Goal: Information Seeking & Learning: Learn about a topic

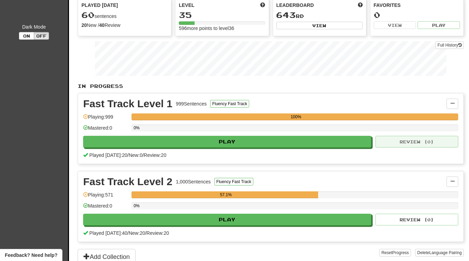
scroll to position [82, 0]
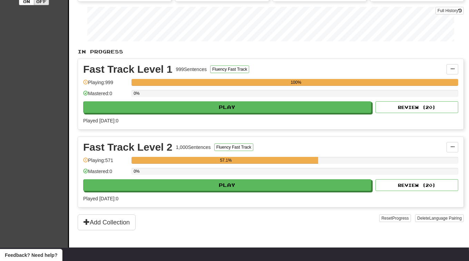
scroll to position [101, 0]
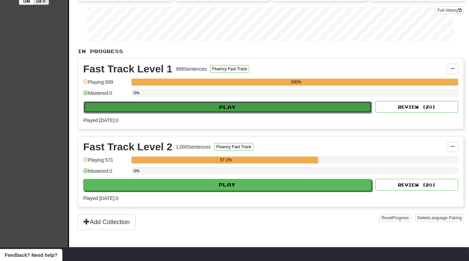
click at [272, 103] on button "Play" at bounding box center [228, 108] width 288 height 12
select select "**"
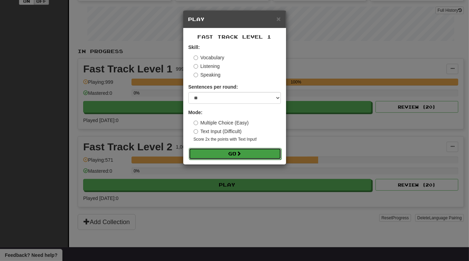
click at [229, 153] on button "Go" at bounding box center [235, 154] width 93 height 12
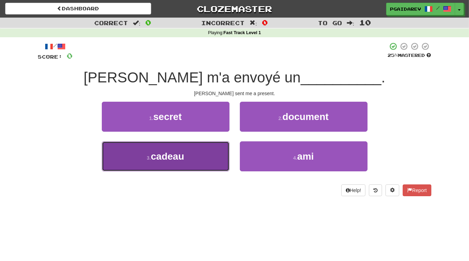
click at [181, 163] on button "3 . cadeau" at bounding box center [166, 157] width 128 height 30
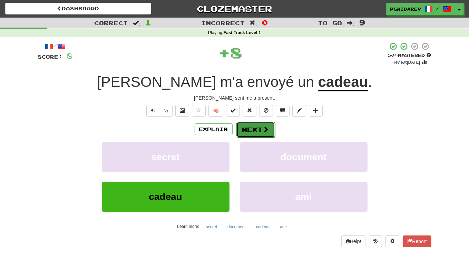
click at [254, 129] on button "Next" at bounding box center [256, 130] width 39 height 16
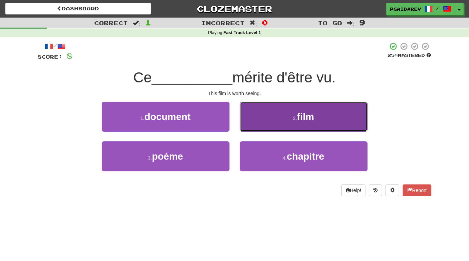
click at [294, 121] on small "2 ." at bounding box center [295, 119] width 4 height 6
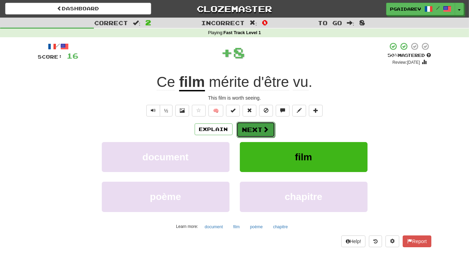
click at [264, 127] on span at bounding box center [266, 129] width 6 height 6
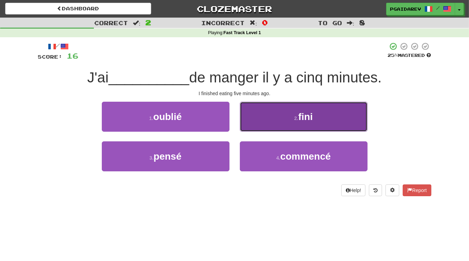
click at [308, 128] on button "2 . fini" at bounding box center [304, 117] width 128 height 30
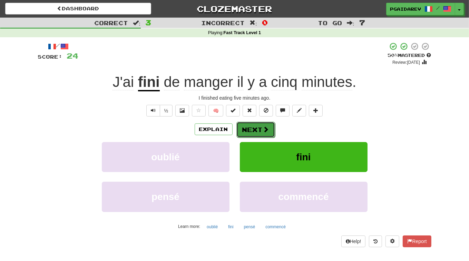
click at [262, 128] on button "Next" at bounding box center [256, 130] width 39 height 16
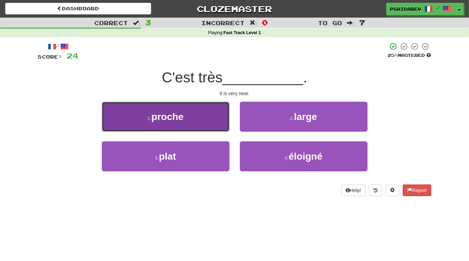
click at [193, 123] on button "1 . proche" at bounding box center [166, 117] width 128 height 30
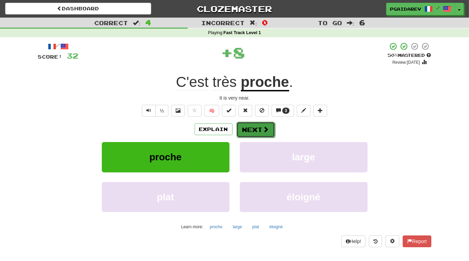
click at [258, 131] on button "Next" at bounding box center [256, 130] width 39 height 16
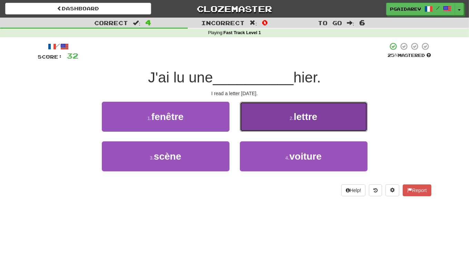
click at [297, 123] on button "2 . lettre" at bounding box center [304, 117] width 128 height 30
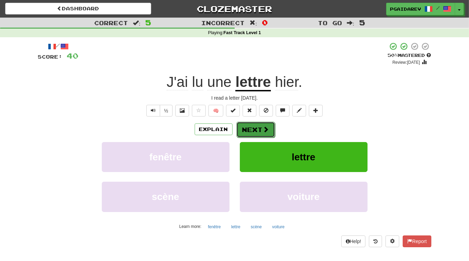
click at [269, 129] on button "Next" at bounding box center [256, 130] width 39 height 16
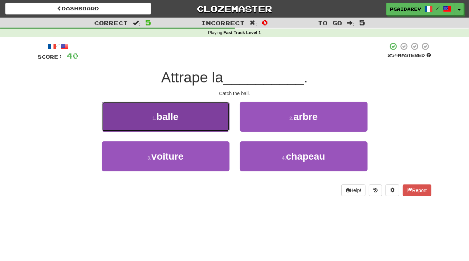
click at [182, 117] on button "1 . balle" at bounding box center [166, 117] width 128 height 30
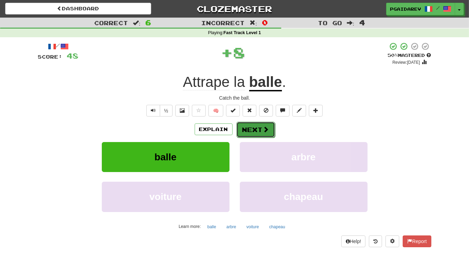
click at [258, 130] on button "Next" at bounding box center [256, 130] width 39 height 16
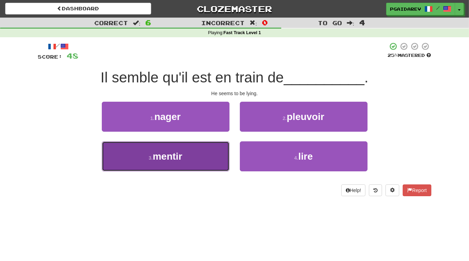
click at [195, 162] on button "3 . mentir" at bounding box center [166, 157] width 128 height 30
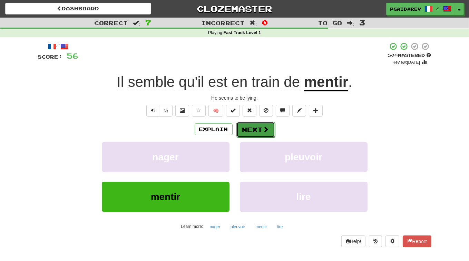
click at [251, 129] on button "Next" at bounding box center [256, 130] width 39 height 16
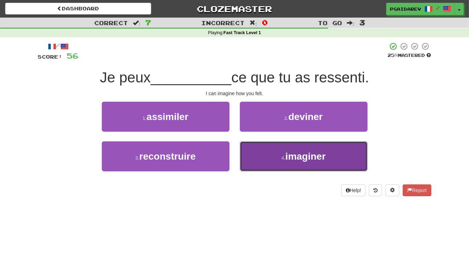
click at [305, 159] on span "imaginer" at bounding box center [306, 156] width 40 height 11
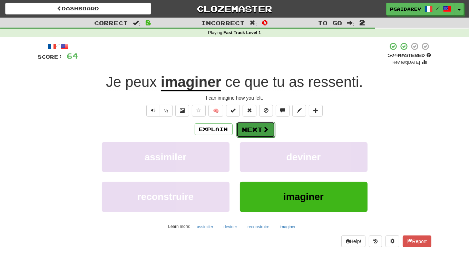
click at [253, 132] on button "Next" at bounding box center [256, 130] width 39 height 16
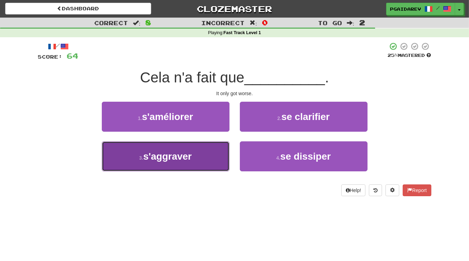
click at [193, 161] on button "3 . s'aggraver" at bounding box center [166, 157] width 128 height 30
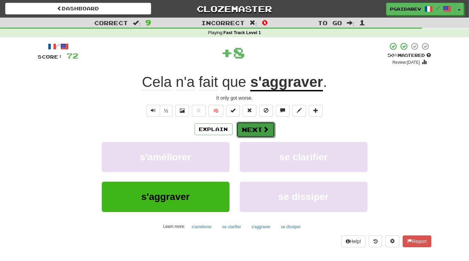
click at [259, 131] on button "Next" at bounding box center [256, 130] width 39 height 16
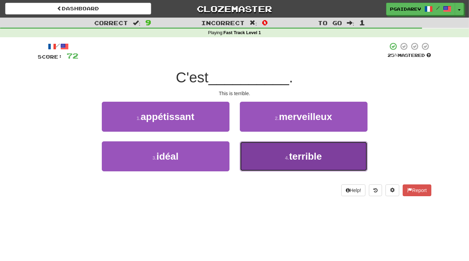
click at [322, 155] on span "terrible" at bounding box center [305, 156] width 33 height 11
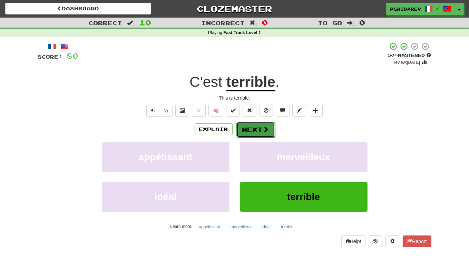
click at [256, 131] on button "Next" at bounding box center [256, 130] width 39 height 16
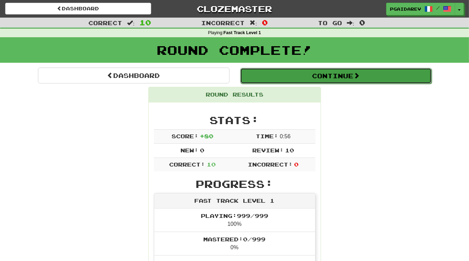
click at [352, 77] on button "Continue" at bounding box center [336, 76] width 192 height 16
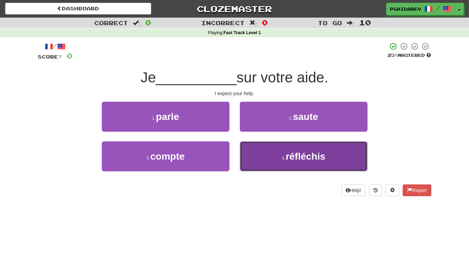
click at [277, 157] on button "4 . réfléchis" at bounding box center [304, 157] width 128 height 30
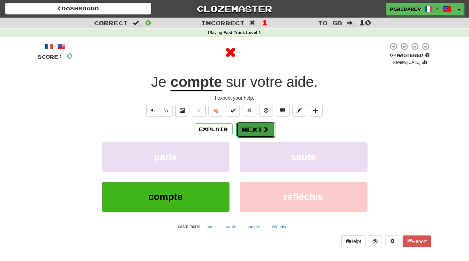
click at [257, 131] on button "Next" at bounding box center [256, 130] width 39 height 16
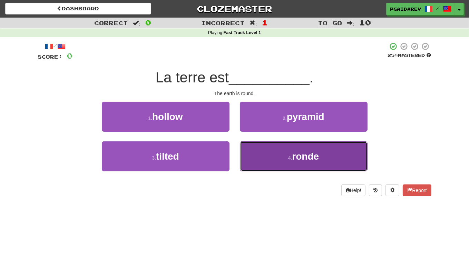
click at [281, 155] on button "4 . ronde" at bounding box center [304, 157] width 128 height 30
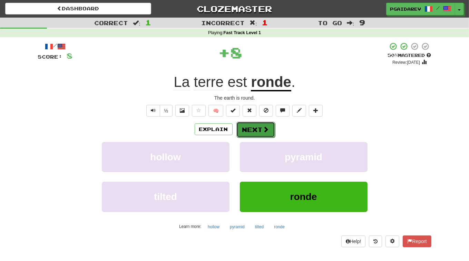
click at [255, 130] on button "Next" at bounding box center [256, 130] width 39 height 16
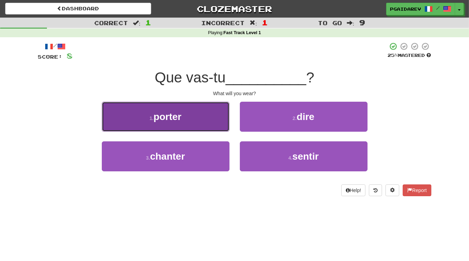
click at [200, 121] on button "1 . porter" at bounding box center [166, 117] width 128 height 30
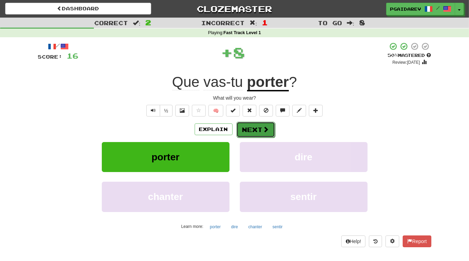
click at [255, 131] on button "Next" at bounding box center [256, 130] width 39 height 16
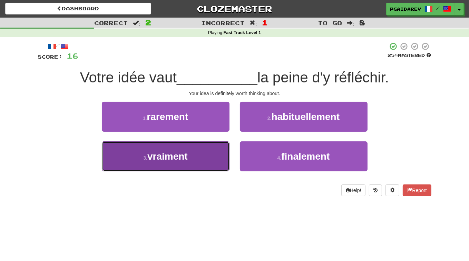
click at [201, 159] on button "3 . vraiment" at bounding box center [166, 157] width 128 height 30
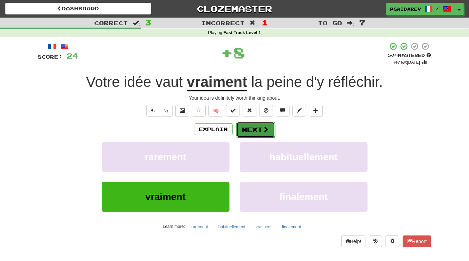
click at [258, 130] on button "Next" at bounding box center [256, 130] width 39 height 16
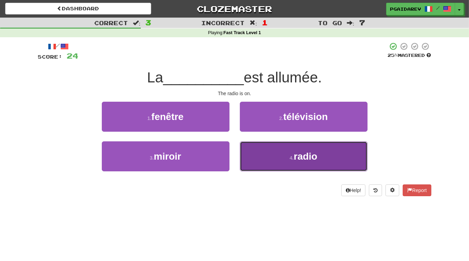
click at [297, 154] on span "radio" at bounding box center [305, 156] width 23 height 11
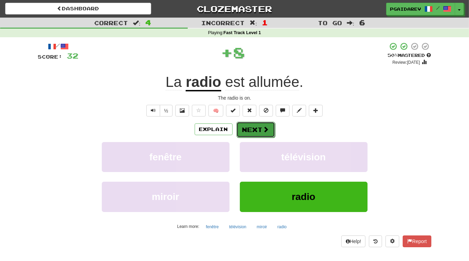
click at [257, 132] on button "Next" at bounding box center [256, 130] width 39 height 16
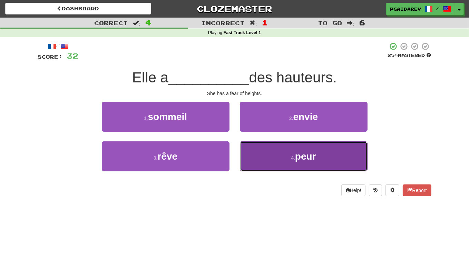
click at [307, 159] on span "peur" at bounding box center [305, 156] width 21 height 11
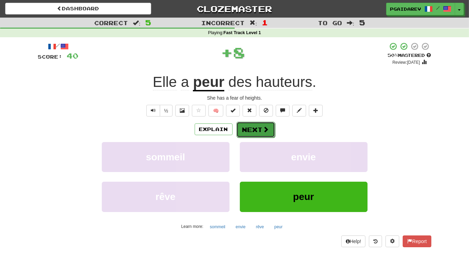
click at [259, 132] on button "Next" at bounding box center [256, 130] width 39 height 16
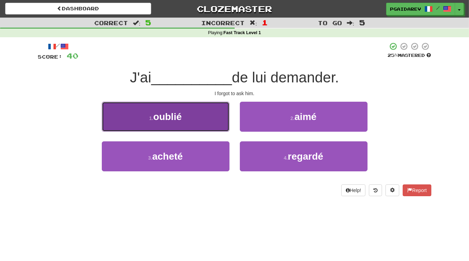
click at [196, 114] on button "1 . oublié" at bounding box center [166, 117] width 128 height 30
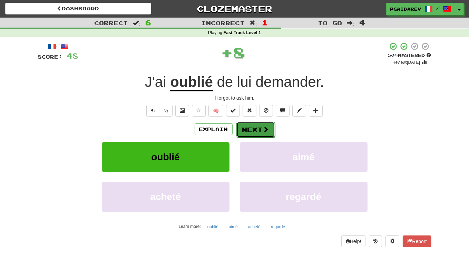
click at [252, 131] on button "Next" at bounding box center [256, 130] width 39 height 16
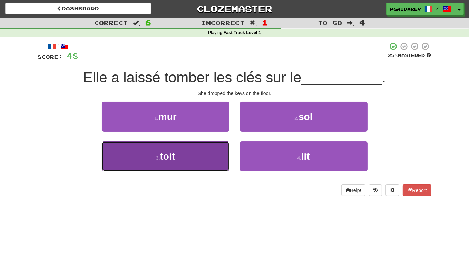
click at [185, 162] on button "3 . toit" at bounding box center [166, 157] width 128 height 30
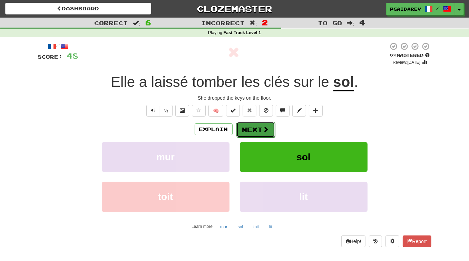
click at [263, 132] on span at bounding box center [266, 129] width 6 height 6
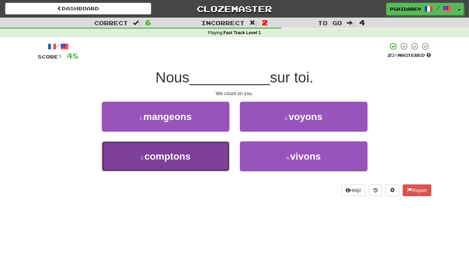
click at [203, 158] on button "3 . comptons" at bounding box center [166, 157] width 128 height 30
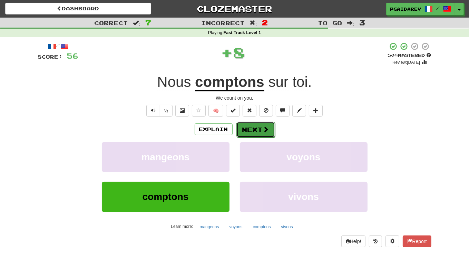
click at [263, 127] on span at bounding box center [266, 129] width 6 height 6
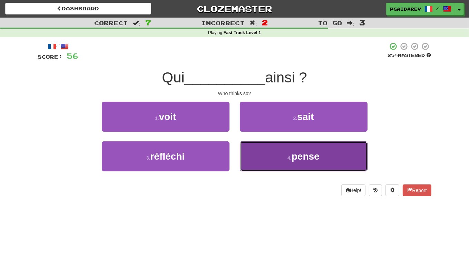
click at [288, 167] on button "4 . pense" at bounding box center [304, 157] width 128 height 30
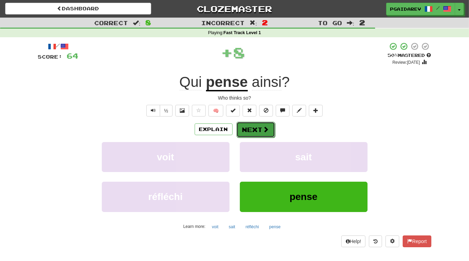
click at [263, 132] on span at bounding box center [266, 129] width 6 height 6
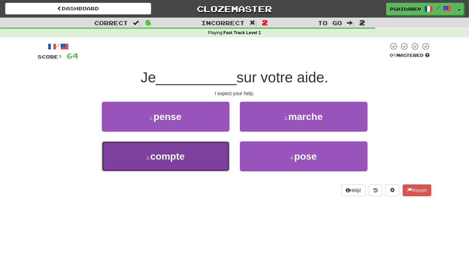
click at [187, 157] on button "3 . compte" at bounding box center [166, 157] width 128 height 30
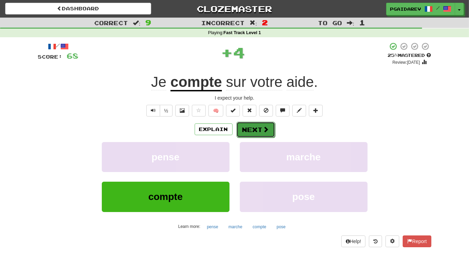
click at [261, 132] on button "Next" at bounding box center [256, 130] width 39 height 16
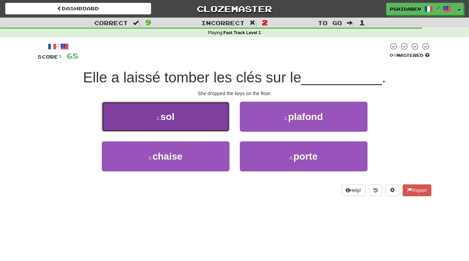
click at [177, 116] on button "1 . sol" at bounding box center [166, 117] width 128 height 30
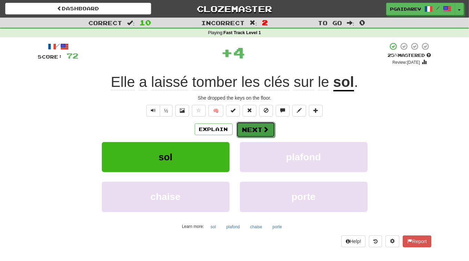
click at [259, 131] on button "Next" at bounding box center [256, 130] width 39 height 16
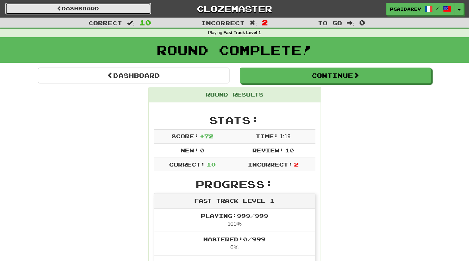
click at [75, 11] on link "Dashboard" at bounding box center [78, 9] width 146 height 12
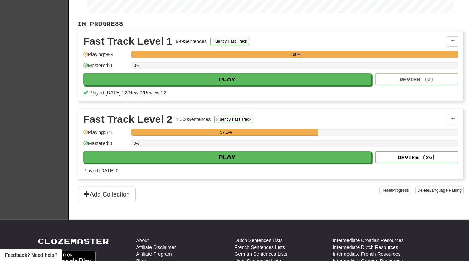
scroll to position [133, 0]
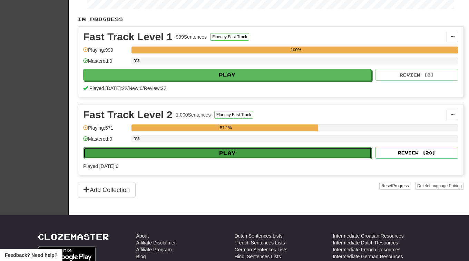
click at [257, 153] on button "Play" at bounding box center [228, 153] width 288 height 12
select select "**"
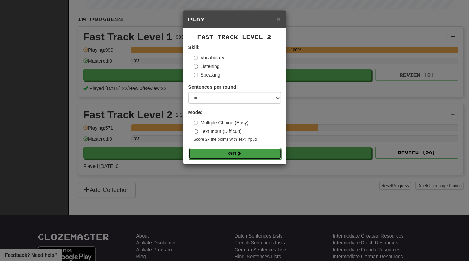
click at [239, 156] on span at bounding box center [239, 153] width 5 height 5
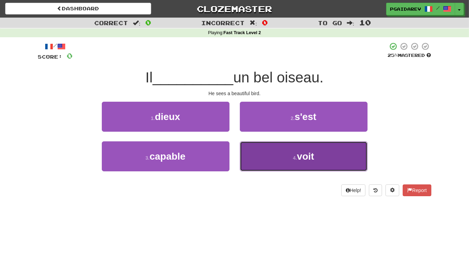
click at [312, 160] on span "voit" at bounding box center [305, 156] width 17 height 11
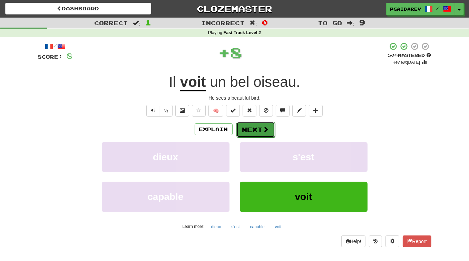
click at [261, 135] on button "Next" at bounding box center [256, 130] width 39 height 16
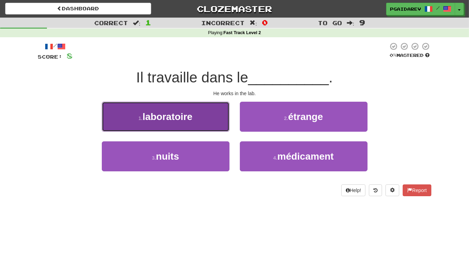
click at [190, 115] on span "laboratoire" at bounding box center [168, 117] width 50 height 11
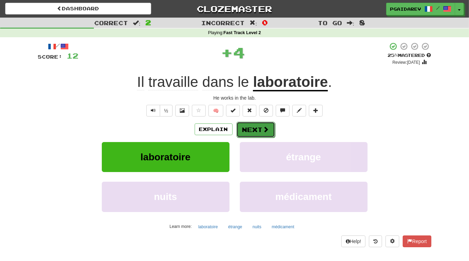
click at [260, 130] on button "Next" at bounding box center [256, 130] width 39 height 16
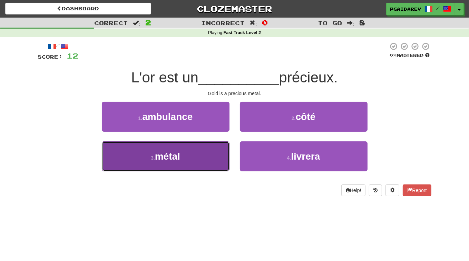
click at [179, 158] on span "métal" at bounding box center [167, 156] width 25 height 11
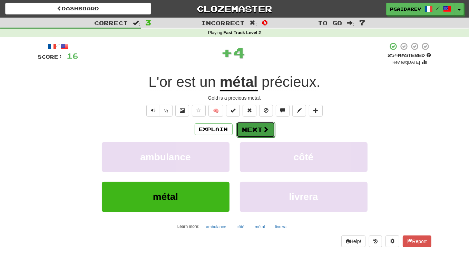
click at [266, 128] on span at bounding box center [266, 129] width 6 height 6
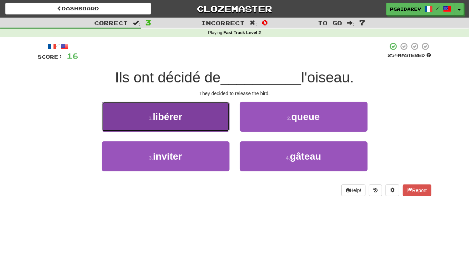
click at [210, 120] on button "1 . libérer" at bounding box center [166, 117] width 128 height 30
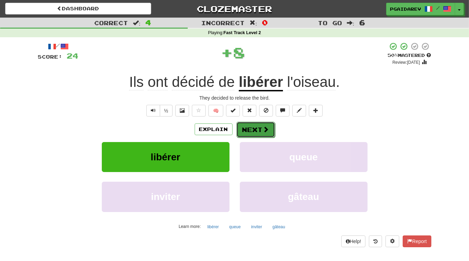
click at [263, 131] on span at bounding box center [266, 129] width 6 height 6
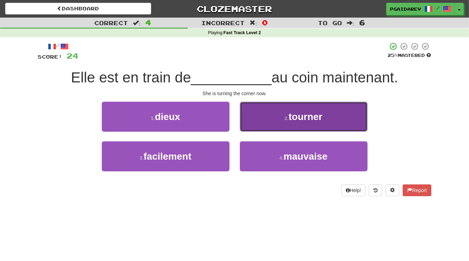
click at [333, 121] on button "2 . tourner" at bounding box center [304, 117] width 128 height 30
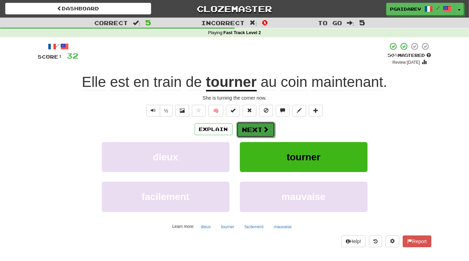
click at [250, 130] on button "Next" at bounding box center [256, 130] width 39 height 16
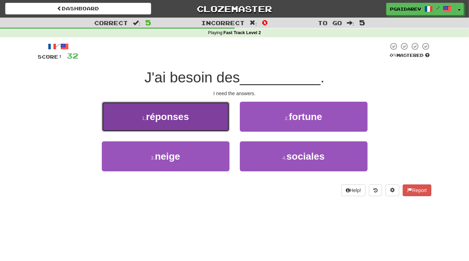
click at [206, 120] on button "1 . réponses" at bounding box center [166, 117] width 128 height 30
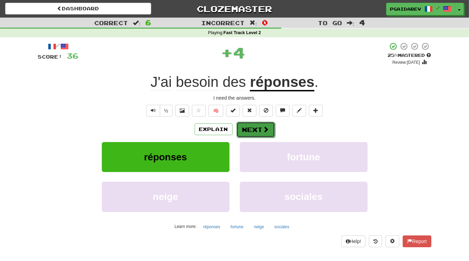
click at [264, 128] on span at bounding box center [266, 129] width 6 height 6
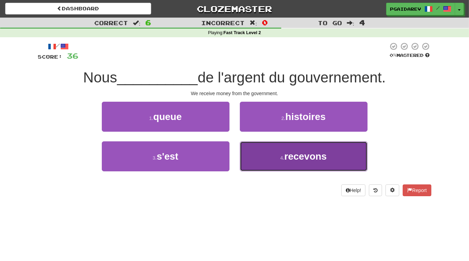
click at [322, 163] on button "4 . recevons" at bounding box center [304, 157] width 128 height 30
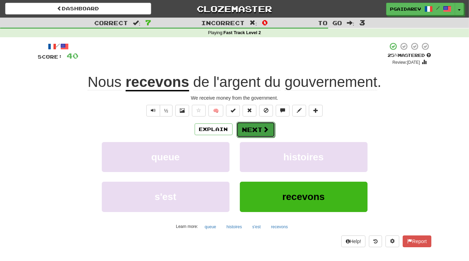
click at [260, 131] on button "Next" at bounding box center [256, 130] width 39 height 16
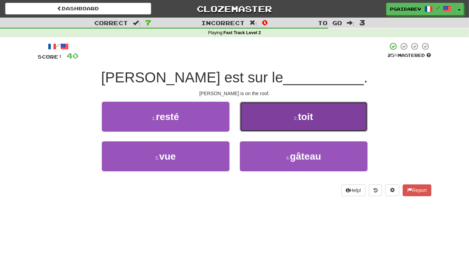
click at [315, 117] on button "2 . toit" at bounding box center [304, 117] width 128 height 30
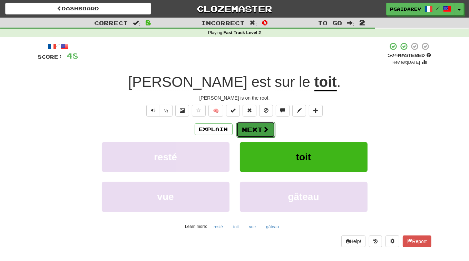
click at [261, 130] on button "Next" at bounding box center [256, 130] width 39 height 16
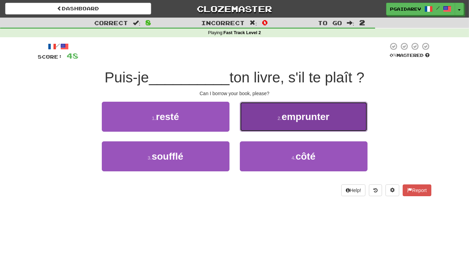
click at [339, 122] on button "2 . emprunter" at bounding box center [304, 117] width 128 height 30
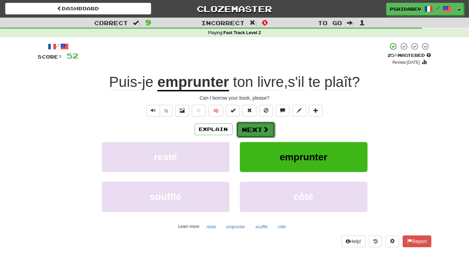
click at [263, 131] on span at bounding box center [266, 129] width 6 height 6
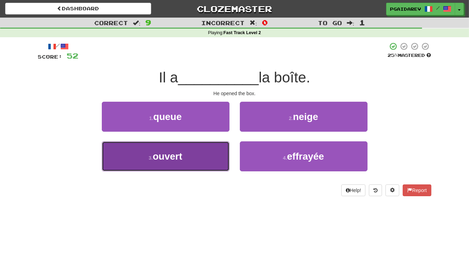
click at [205, 154] on button "3 . ouvert" at bounding box center [166, 157] width 128 height 30
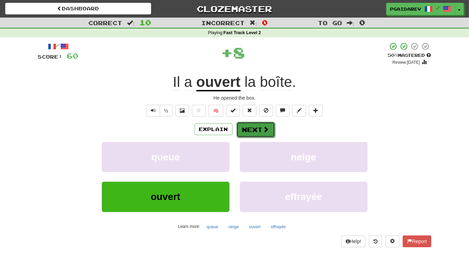
click at [260, 131] on button "Next" at bounding box center [256, 130] width 39 height 16
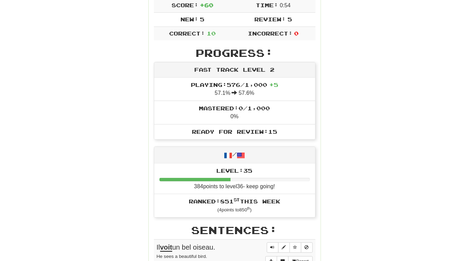
scroll to position [140, 0]
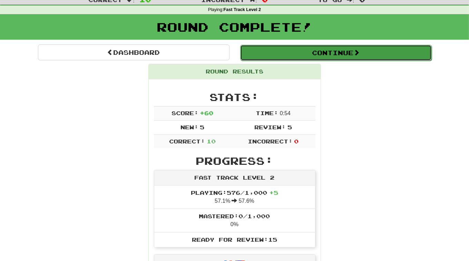
click at [366, 50] on button "Continue" at bounding box center [336, 53] width 192 height 16
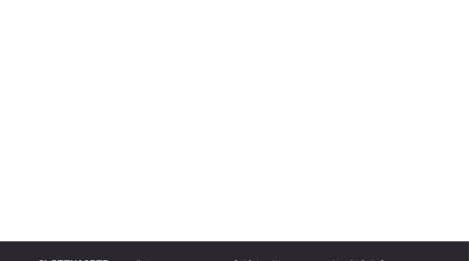
scroll to position [23, 0]
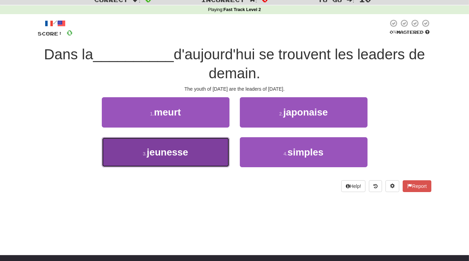
click at [188, 155] on span "jeunesse" at bounding box center [167, 152] width 41 height 11
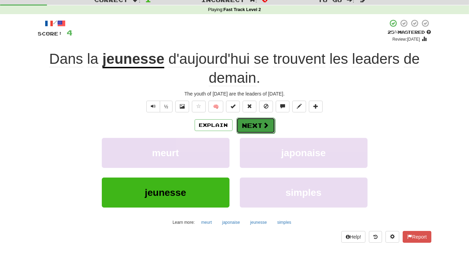
click at [254, 129] on button "Next" at bounding box center [256, 126] width 39 height 16
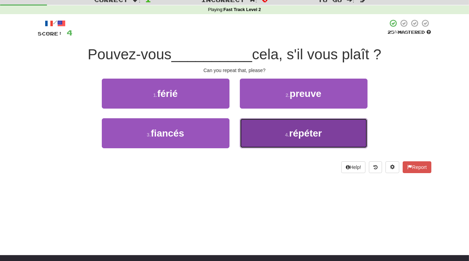
click at [310, 139] on button "4 . répéter" at bounding box center [304, 133] width 128 height 30
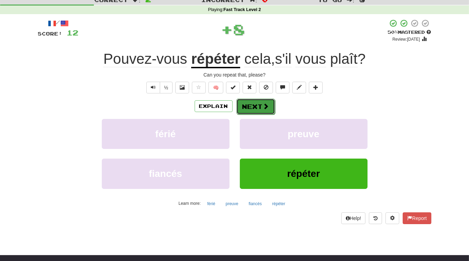
click at [263, 109] on span at bounding box center [266, 106] width 6 height 6
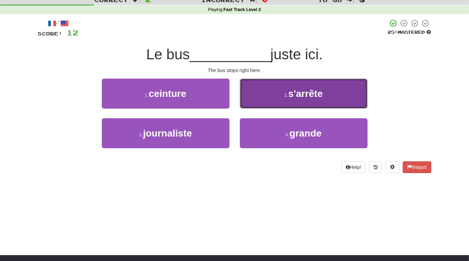
click at [299, 96] on span "s'arrête" at bounding box center [305, 93] width 35 height 11
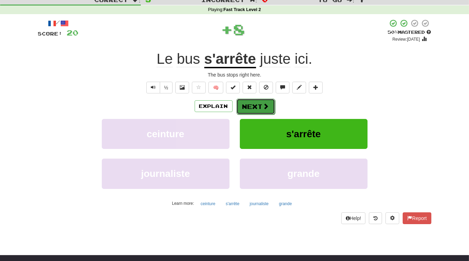
click at [263, 108] on span at bounding box center [266, 106] width 6 height 6
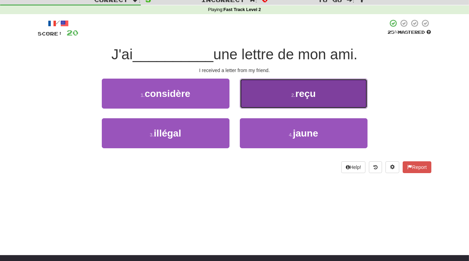
click at [312, 100] on button "2 . reçu" at bounding box center [304, 94] width 128 height 30
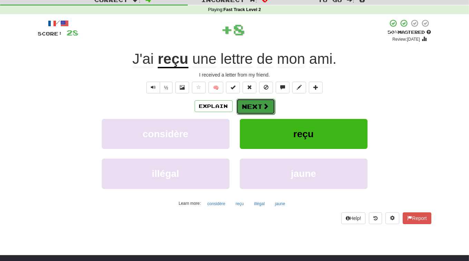
click at [261, 108] on button "Next" at bounding box center [256, 107] width 39 height 16
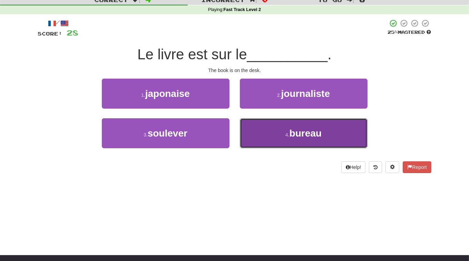
click at [306, 143] on button "4 . bureau" at bounding box center [304, 133] width 128 height 30
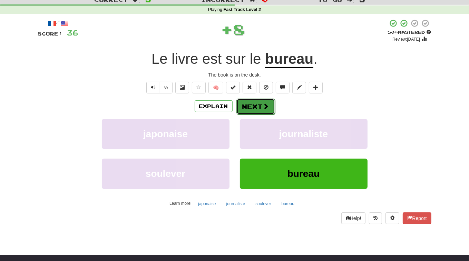
click at [268, 105] on span at bounding box center [266, 106] width 6 height 6
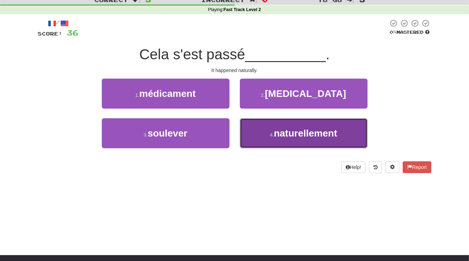
click at [289, 138] on span "naturellement" at bounding box center [306, 133] width 64 height 11
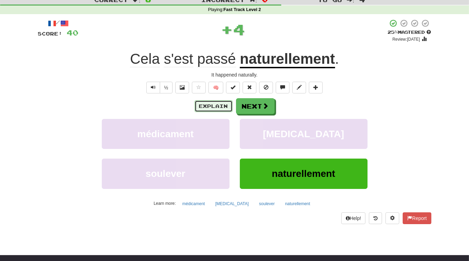
click at [216, 111] on button "Explain" at bounding box center [214, 107] width 38 height 12
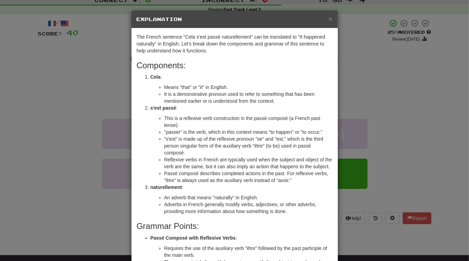
click at [400, 112] on div "× Explanation The French sentence "Cela s'est passé naturellement" can be trans…" at bounding box center [234, 130] width 469 height 261
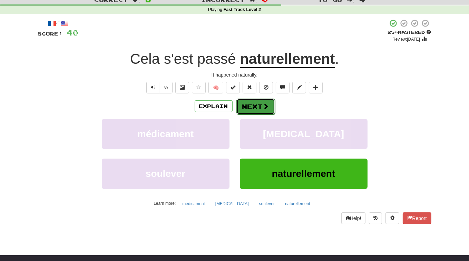
click at [250, 106] on button "Next" at bounding box center [256, 107] width 39 height 16
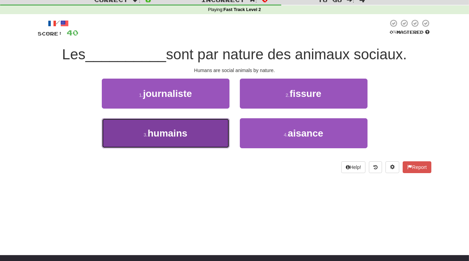
click at [186, 134] on span "humains" at bounding box center [168, 133] width 40 height 11
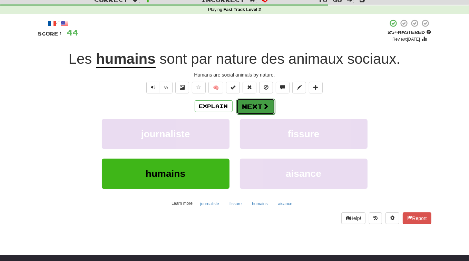
click at [268, 108] on span at bounding box center [266, 106] width 6 height 6
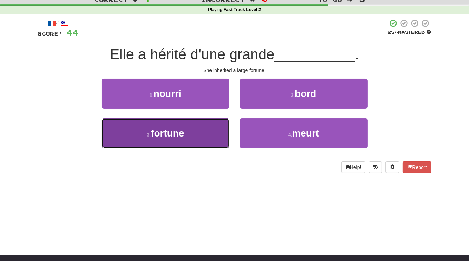
click at [184, 132] on span "fortune" at bounding box center [167, 133] width 33 height 11
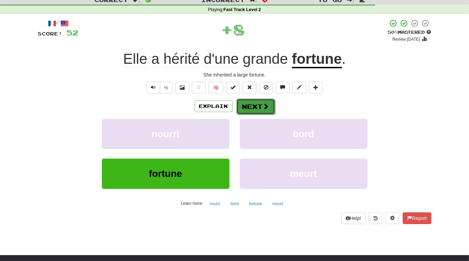
click at [266, 106] on span at bounding box center [266, 106] width 6 height 6
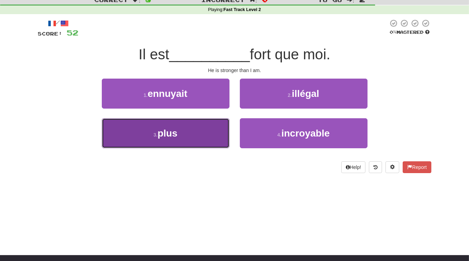
click at [178, 138] on span "plus" at bounding box center [168, 133] width 20 height 11
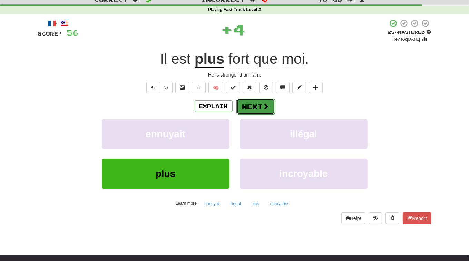
click at [256, 109] on button "Next" at bounding box center [256, 107] width 39 height 16
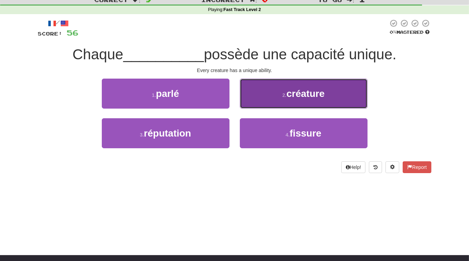
click at [321, 96] on span "créature" at bounding box center [306, 93] width 38 height 11
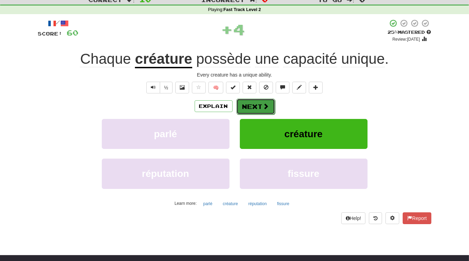
click at [257, 104] on button "Next" at bounding box center [256, 107] width 39 height 16
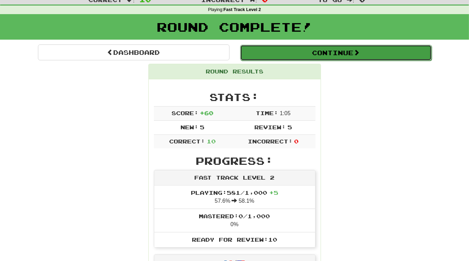
click at [335, 54] on button "Continue" at bounding box center [336, 53] width 192 height 16
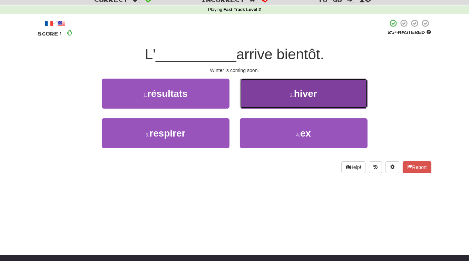
click at [295, 99] on button "2 . hiver" at bounding box center [304, 94] width 128 height 30
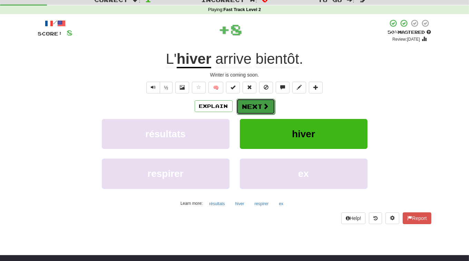
click at [261, 106] on button "Next" at bounding box center [256, 107] width 39 height 16
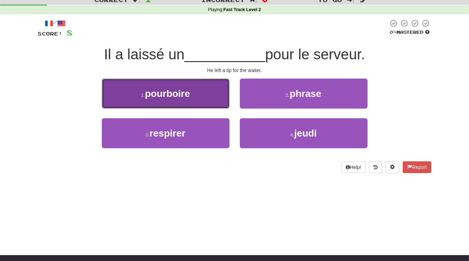
click at [196, 106] on button "1 . pourboire" at bounding box center [166, 94] width 128 height 30
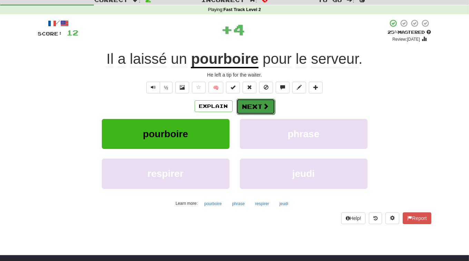
click at [260, 107] on button "Next" at bounding box center [256, 107] width 39 height 16
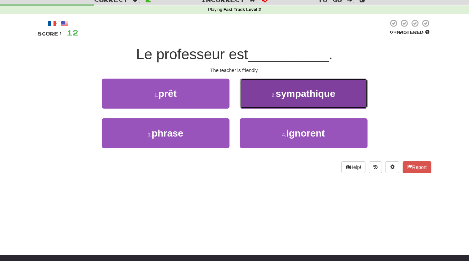
click at [321, 89] on span "sympathique" at bounding box center [306, 93] width 60 height 11
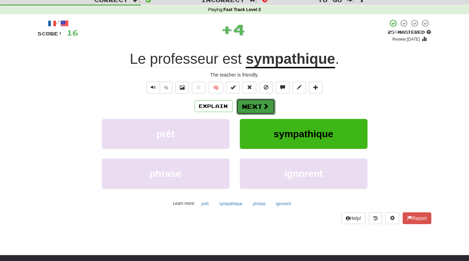
click at [255, 110] on button "Next" at bounding box center [256, 107] width 39 height 16
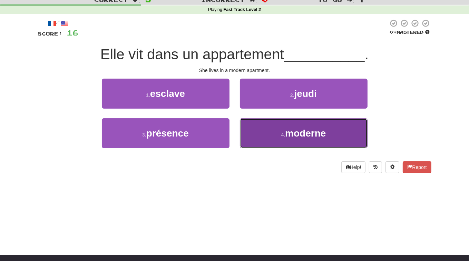
click at [302, 132] on span "moderne" at bounding box center [305, 133] width 41 height 11
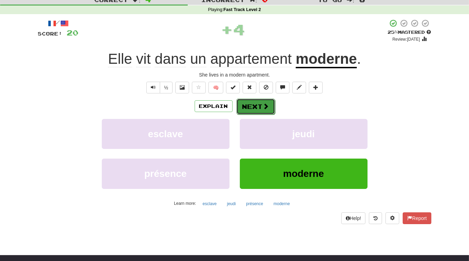
click at [263, 107] on span at bounding box center [266, 106] width 6 height 6
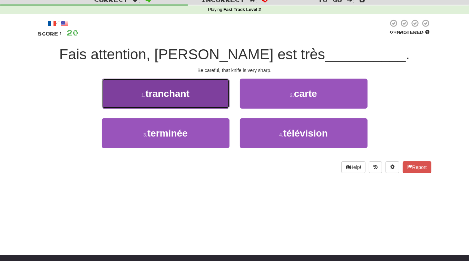
click at [191, 92] on button "1 . tranchant" at bounding box center [166, 94] width 128 height 30
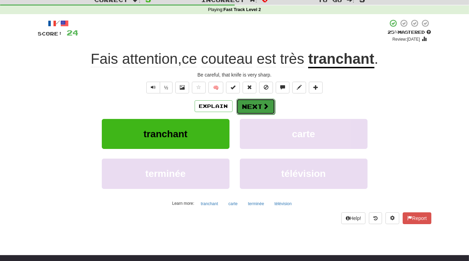
click at [260, 103] on button "Next" at bounding box center [256, 107] width 39 height 16
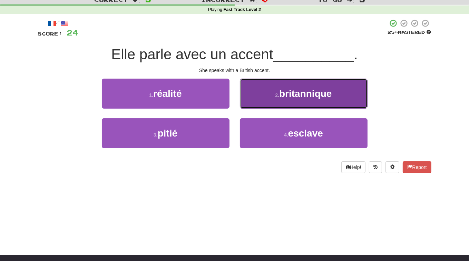
click at [300, 94] on span "britannique" at bounding box center [305, 93] width 53 height 11
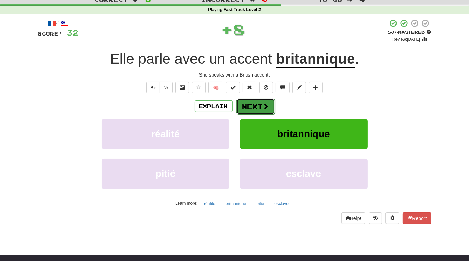
click at [261, 105] on button "Next" at bounding box center [256, 107] width 39 height 16
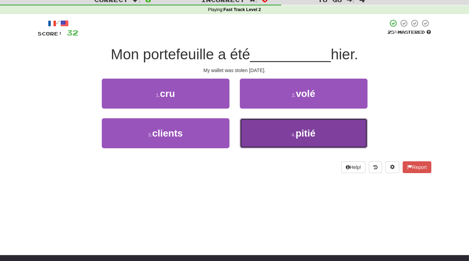
click at [319, 137] on button "4 . pitié" at bounding box center [304, 133] width 128 height 30
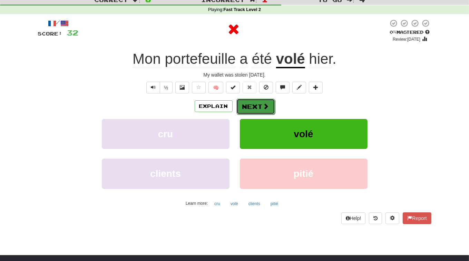
click at [253, 106] on button "Next" at bounding box center [256, 107] width 39 height 16
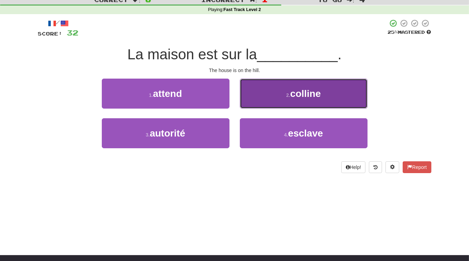
click at [289, 99] on button "2 . colline" at bounding box center [304, 94] width 128 height 30
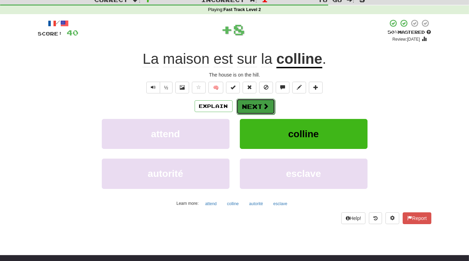
click at [260, 106] on button "Next" at bounding box center [256, 107] width 39 height 16
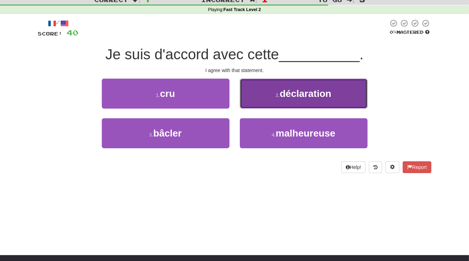
click at [320, 93] on span "déclaration" at bounding box center [305, 93] width 51 height 11
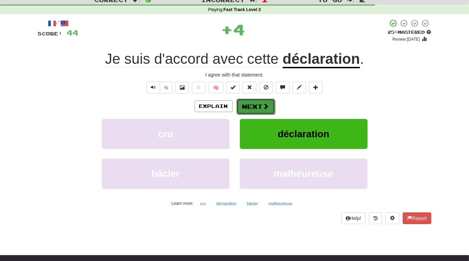
click at [263, 107] on span at bounding box center [266, 106] width 6 height 6
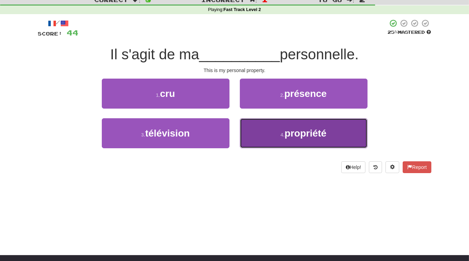
click at [310, 134] on span "propriété" at bounding box center [306, 133] width 42 height 11
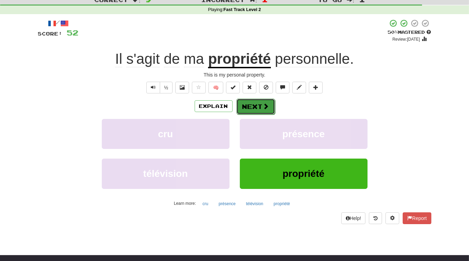
click at [258, 109] on button "Next" at bounding box center [256, 107] width 39 height 16
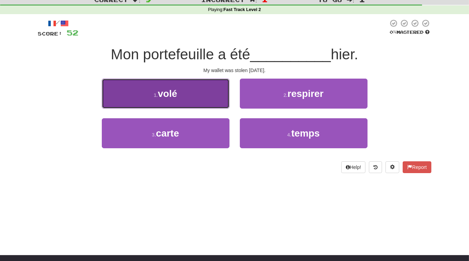
click at [181, 94] on button "1 . volé" at bounding box center [166, 94] width 128 height 30
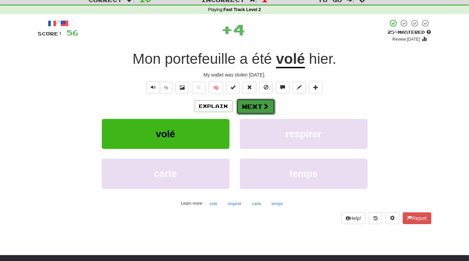
click at [263, 105] on span at bounding box center [266, 106] width 6 height 6
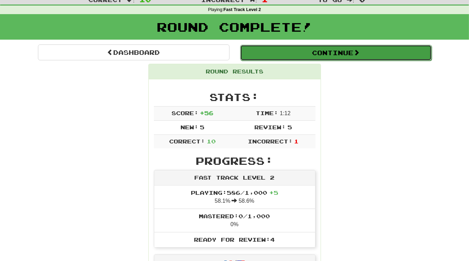
click at [321, 51] on button "Continue" at bounding box center [336, 53] width 192 height 16
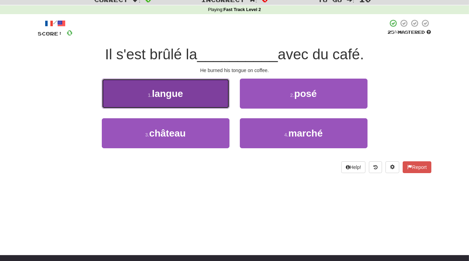
click at [190, 98] on button "1 . langue" at bounding box center [166, 94] width 128 height 30
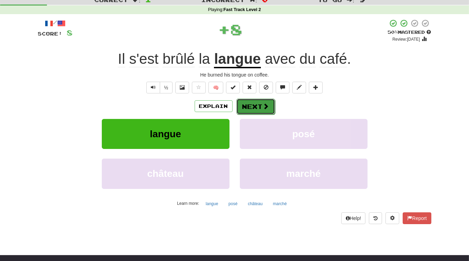
click at [263, 108] on span at bounding box center [266, 106] width 6 height 6
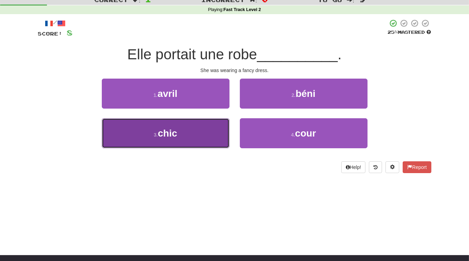
click at [199, 139] on button "3 . chic" at bounding box center [166, 133] width 128 height 30
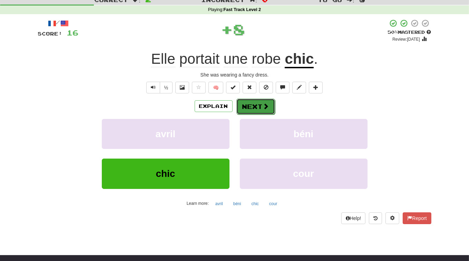
click at [254, 106] on button "Next" at bounding box center [256, 107] width 39 height 16
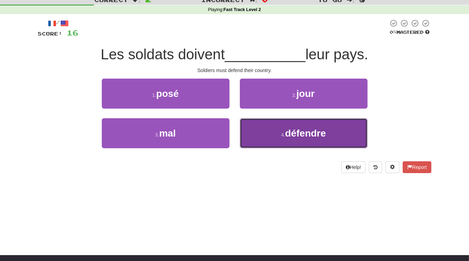
click at [292, 141] on button "4 . défendre" at bounding box center [304, 133] width 128 height 30
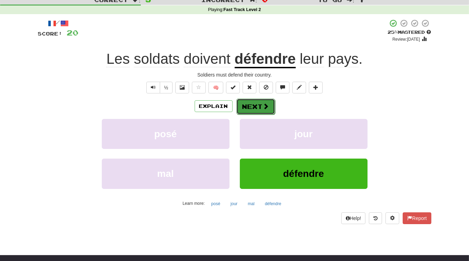
click at [255, 105] on button "Next" at bounding box center [256, 107] width 39 height 16
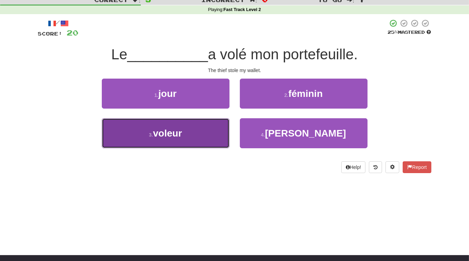
click at [176, 138] on span "voleur" at bounding box center [167, 133] width 29 height 11
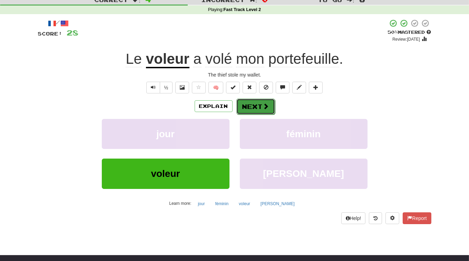
click at [263, 109] on span at bounding box center [266, 106] width 6 height 6
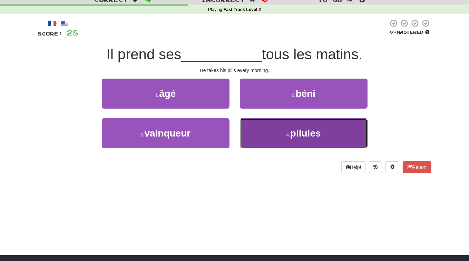
click at [276, 136] on button "4 . pilules" at bounding box center [304, 133] width 128 height 30
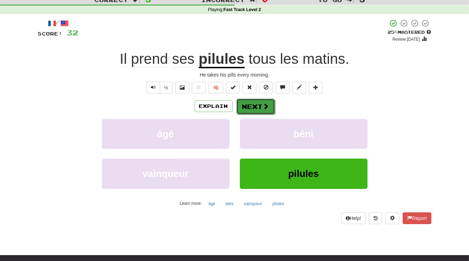
click at [260, 110] on button "Next" at bounding box center [256, 107] width 39 height 16
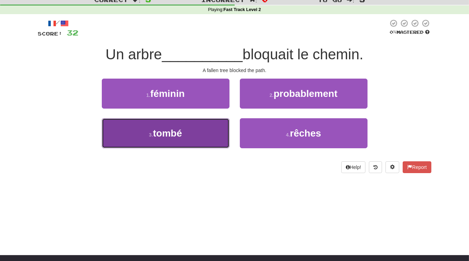
click at [194, 136] on button "3 . tombé" at bounding box center [166, 133] width 128 height 30
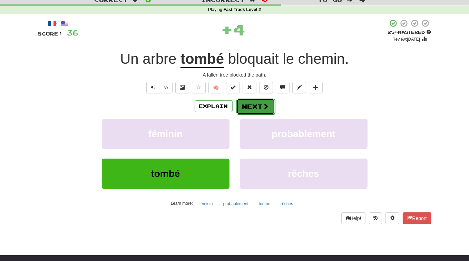
click at [260, 105] on button "Next" at bounding box center [256, 107] width 39 height 16
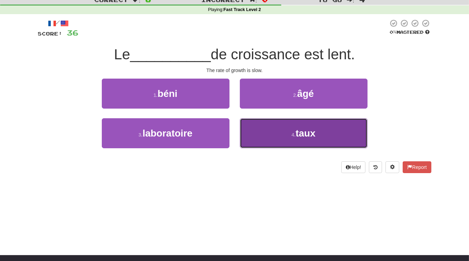
click at [303, 138] on span "taux" at bounding box center [306, 133] width 20 height 11
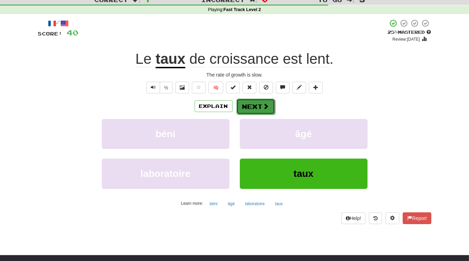
click at [266, 108] on span at bounding box center [266, 106] width 6 height 6
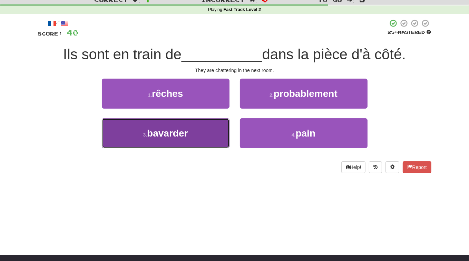
click at [181, 130] on span "bavarder" at bounding box center [167, 133] width 41 height 11
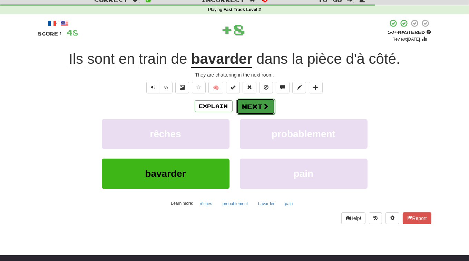
click at [261, 106] on button "Next" at bounding box center [256, 107] width 39 height 16
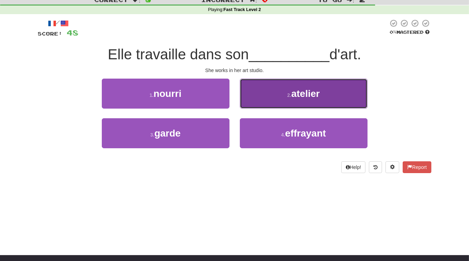
click at [306, 101] on button "2 . atelier" at bounding box center [304, 94] width 128 height 30
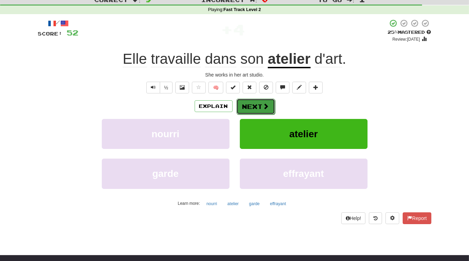
click at [259, 107] on button "Next" at bounding box center [256, 107] width 39 height 16
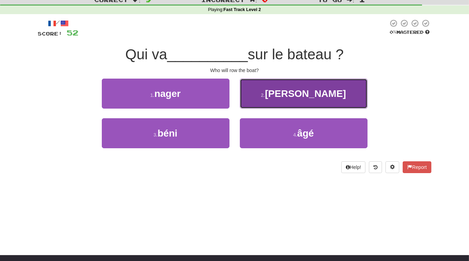
click at [294, 99] on button "2 . ramer" at bounding box center [304, 94] width 128 height 30
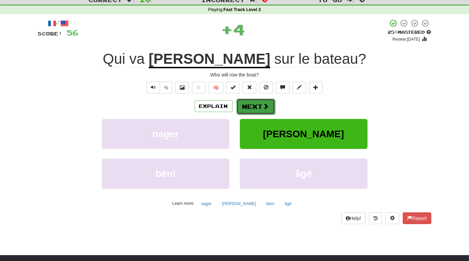
click at [264, 107] on span at bounding box center [266, 106] width 6 height 6
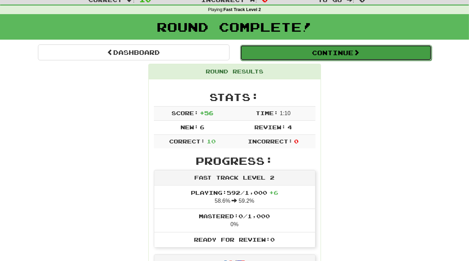
click at [351, 56] on button "Continue" at bounding box center [336, 53] width 192 height 16
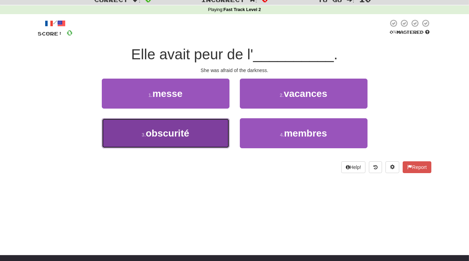
click at [198, 134] on button "3 . obscurité" at bounding box center [166, 133] width 128 height 30
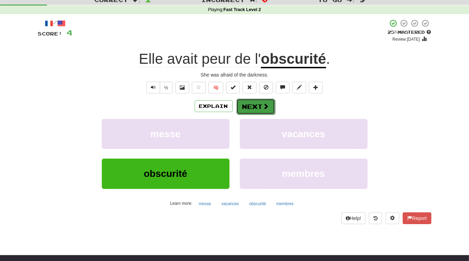
click at [257, 108] on button "Next" at bounding box center [256, 107] width 39 height 16
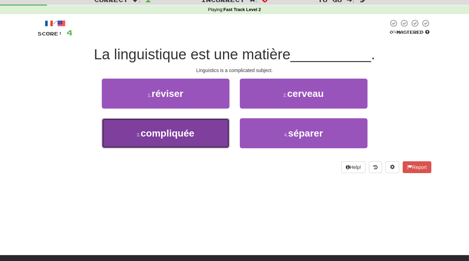
click at [213, 133] on button "3 . compliquée" at bounding box center [166, 133] width 128 height 30
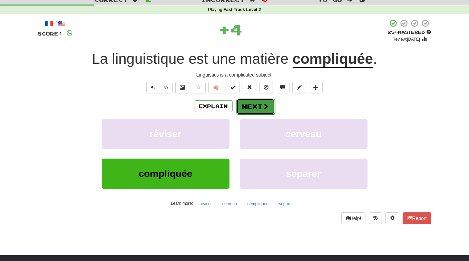
click at [261, 107] on button "Next" at bounding box center [256, 107] width 39 height 16
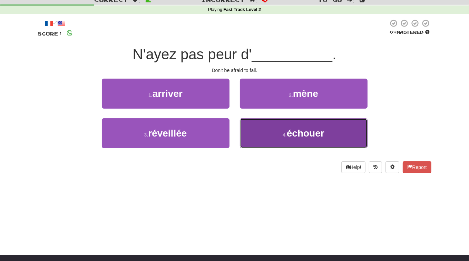
click at [319, 137] on span "échouer" at bounding box center [306, 133] width 38 height 11
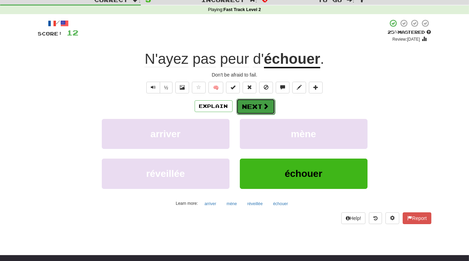
click at [268, 105] on button "Next" at bounding box center [256, 107] width 39 height 16
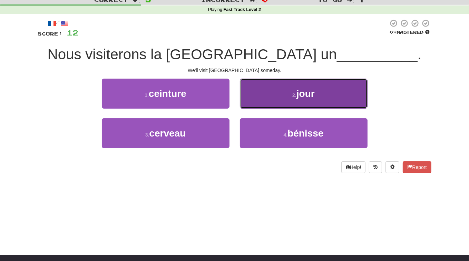
click at [314, 101] on button "2 . jour" at bounding box center [304, 94] width 128 height 30
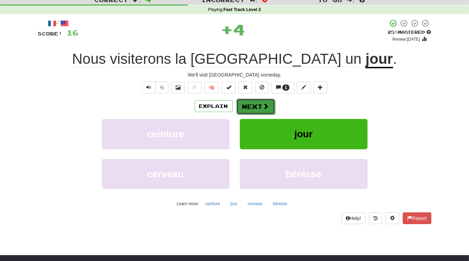
click at [252, 107] on button "Next" at bounding box center [256, 107] width 39 height 16
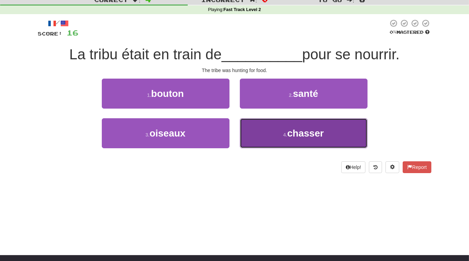
click at [299, 141] on button "4 . chasser" at bounding box center [304, 133] width 128 height 30
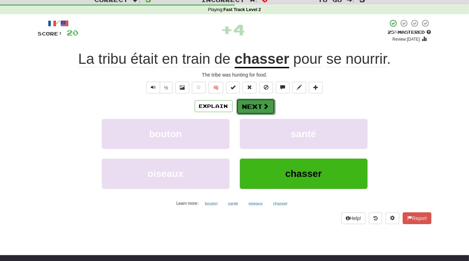
click at [263, 105] on span at bounding box center [266, 106] width 6 height 6
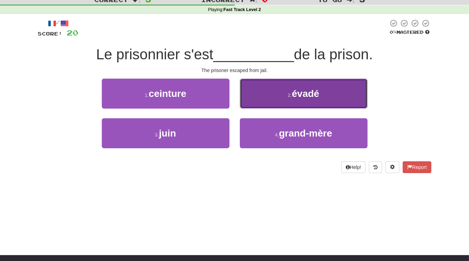
click at [316, 99] on span "évadé" at bounding box center [305, 93] width 27 height 11
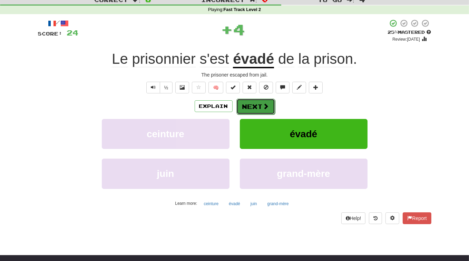
click at [251, 104] on button "Next" at bounding box center [256, 107] width 39 height 16
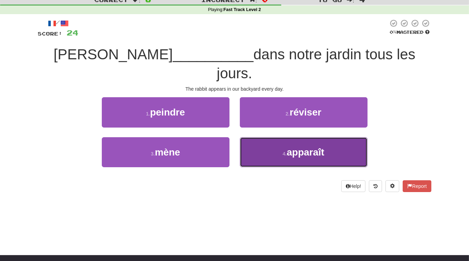
click at [331, 137] on button "4 . apparaît" at bounding box center [304, 152] width 128 height 30
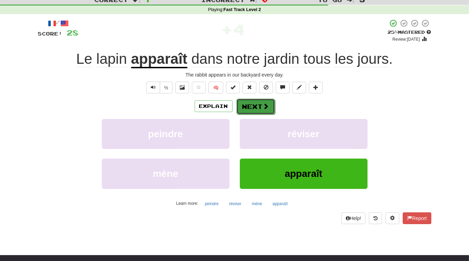
click at [257, 104] on button "Next" at bounding box center [256, 107] width 39 height 16
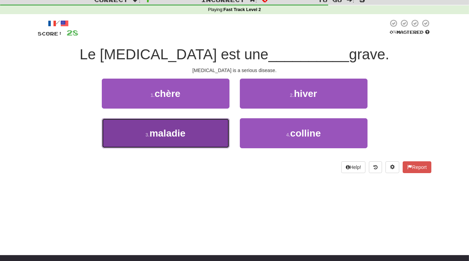
click at [210, 137] on button "3 . maladie" at bounding box center [166, 133] width 128 height 30
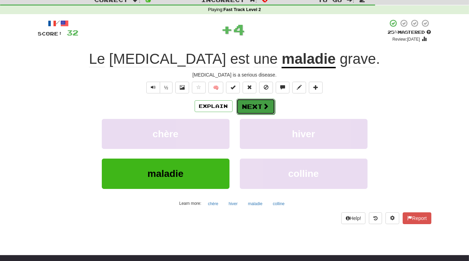
click at [254, 109] on button "Next" at bounding box center [256, 107] width 39 height 16
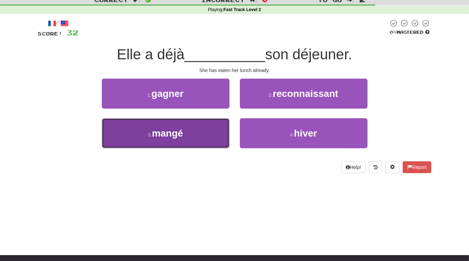
click at [166, 136] on span "mangé" at bounding box center [167, 133] width 31 height 11
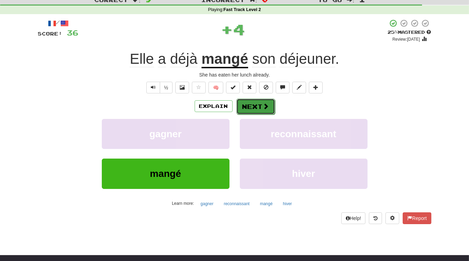
click at [259, 106] on button "Next" at bounding box center [256, 107] width 39 height 16
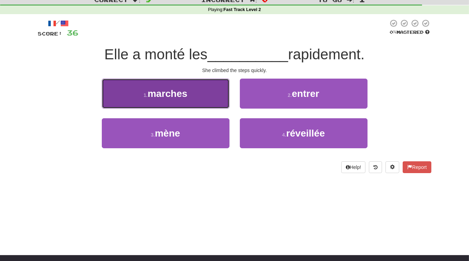
click at [200, 102] on button "1 . marches" at bounding box center [166, 94] width 128 height 30
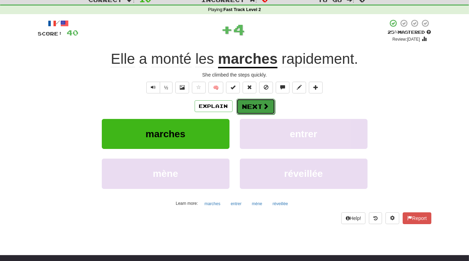
click at [261, 108] on button "Next" at bounding box center [256, 107] width 39 height 16
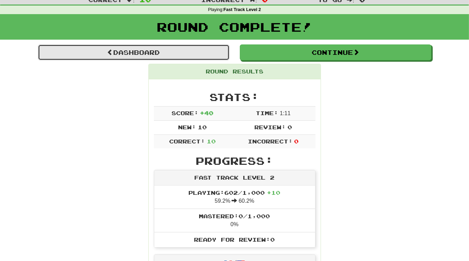
click at [142, 50] on link "Dashboard" at bounding box center [134, 53] width 192 height 16
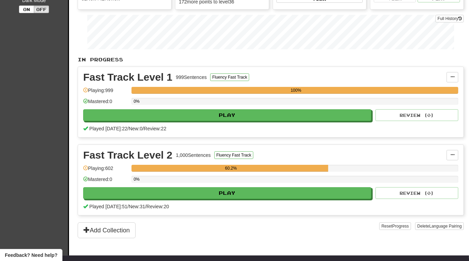
scroll to position [91, 0]
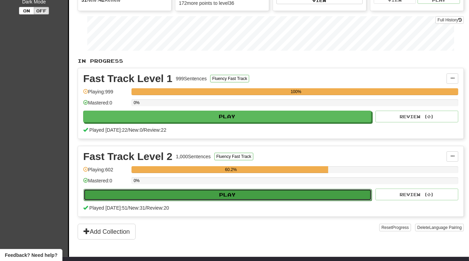
click at [232, 191] on button "Play" at bounding box center [228, 195] width 288 height 12
select select "**"
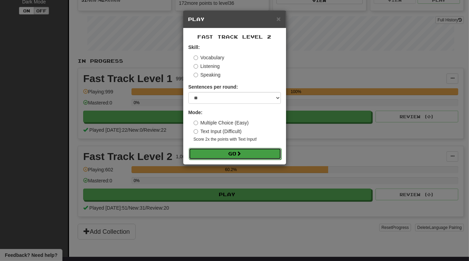
click at [234, 159] on button "Go" at bounding box center [235, 154] width 93 height 12
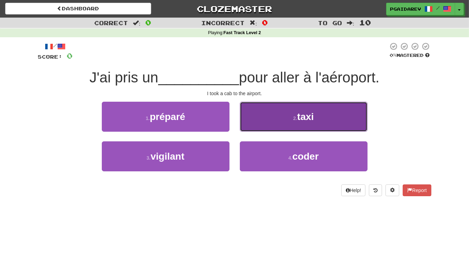
click at [298, 116] on span "taxi" at bounding box center [305, 117] width 17 height 11
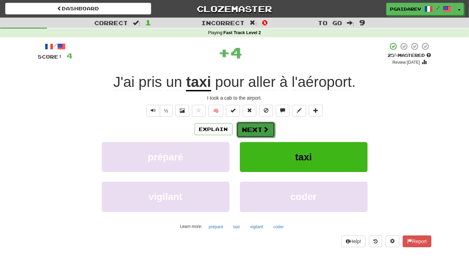
click at [256, 128] on button "Next" at bounding box center [256, 130] width 39 height 16
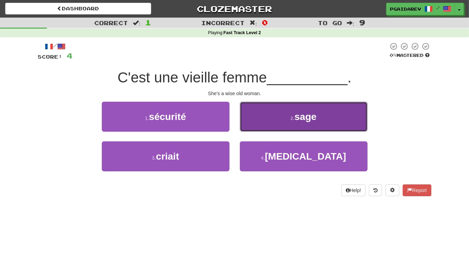
click at [297, 113] on span "sage" at bounding box center [306, 117] width 22 height 11
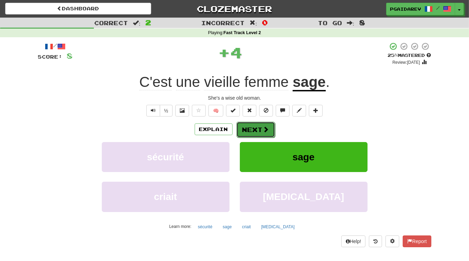
click at [256, 127] on button "Next" at bounding box center [256, 130] width 39 height 16
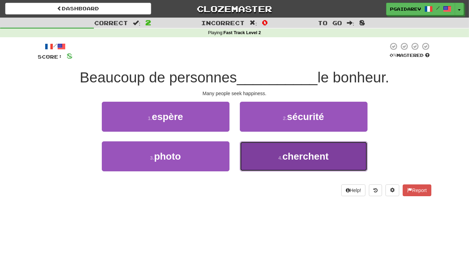
click at [305, 159] on span "cherchent" at bounding box center [306, 156] width 46 height 11
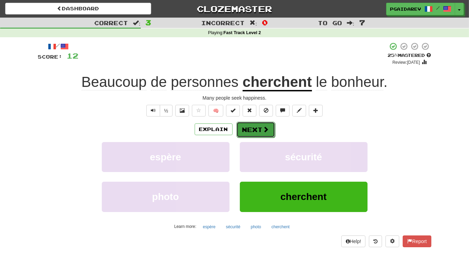
click at [265, 129] on span at bounding box center [266, 129] width 6 height 6
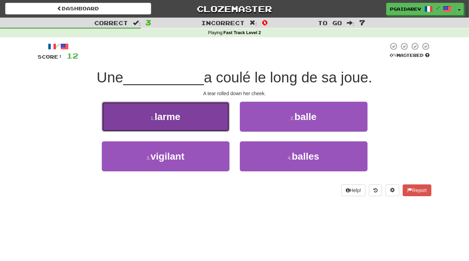
click at [197, 118] on button "1 . larme" at bounding box center [166, 117] width 128 height 30
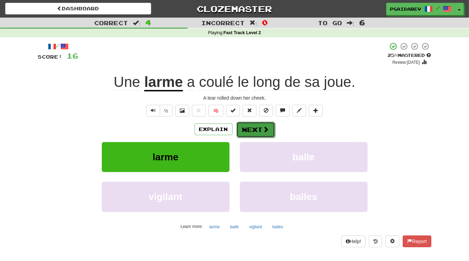
click at [269, 129] on button "Next" at bounding box center [256, 130] width 39 height 16
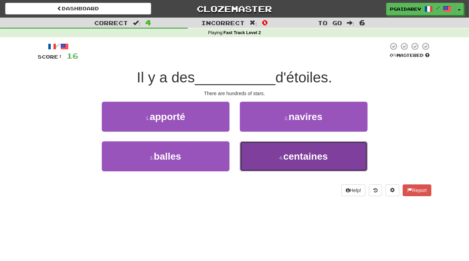
click at [307, 157] on span "centaines" at bounding box center [306, 156] width 45 height 11
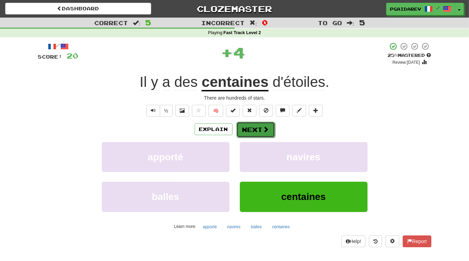
click at [253, 130] on button "Next" at bounding box center [256, 130] width 39 height 16
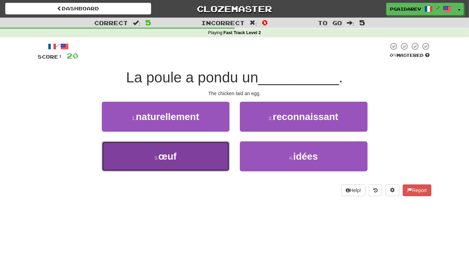
click at [171, 157] on span "œuf" at bounding box center [168, 156] width 18 height 11
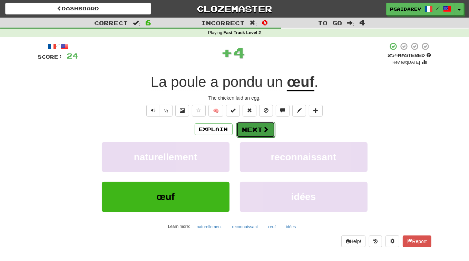
click at [256, 132] on button "Next" at bounding box center [256, 130] width 39 height 16
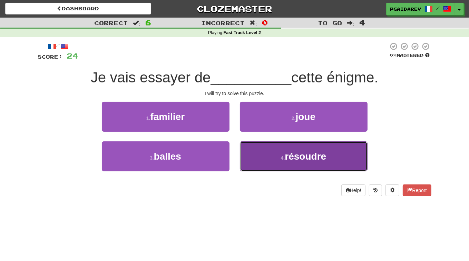
click at [312, 165] on button "4 . résoudre" at bounding box center [304, 157] width 128 height 30
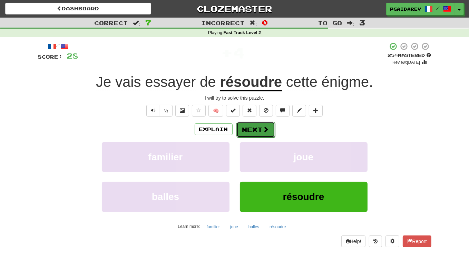
click at [258, 132] on button "Next" at bounding box center [256, 130] width 39 height 16
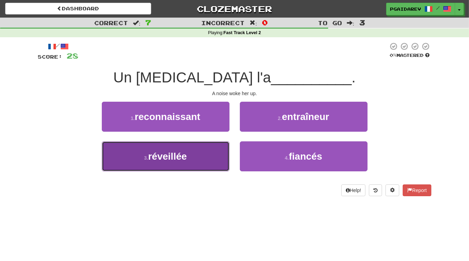
click at [175, 153] on span "réveillée" at bounding box center [167, 156] width 39 height 11
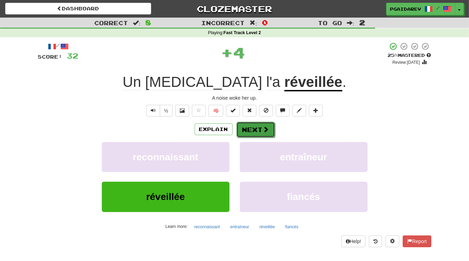
click at [252, 131] on button "Next" at bounding box center [256, 130] width 39 height 16
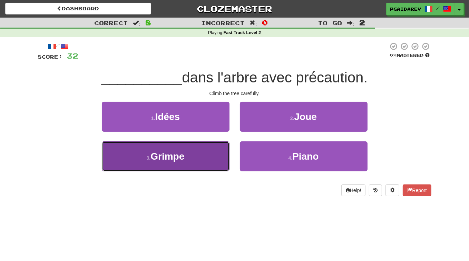
click at [197, 156] on button "3 . [GEOGRAPHIC_DATA]" at bounding box center [166, 157] width 128 height 30
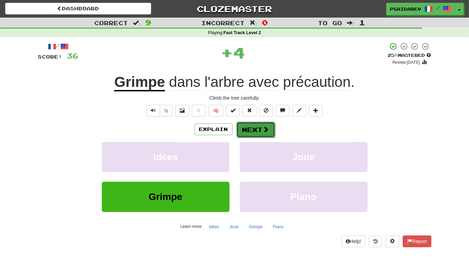
click at [258, 135] on button "Next" at bounding box center [256, 130] width 39 height 16
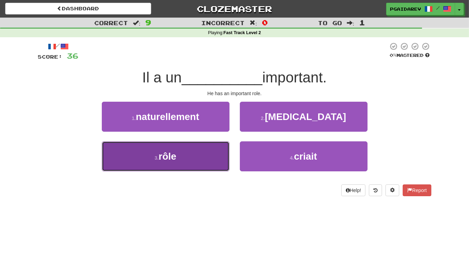
click at [178, 169] on button "3 . rôle" at bounding box center [166, 157] width 128 height 30
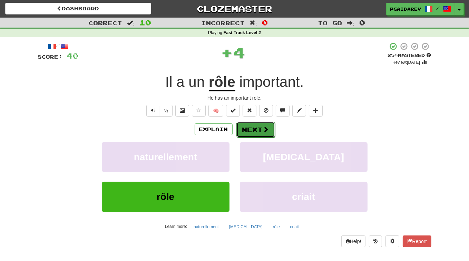
click at [264, 131] on span at bounding box center [266, 129] width 6 height 6
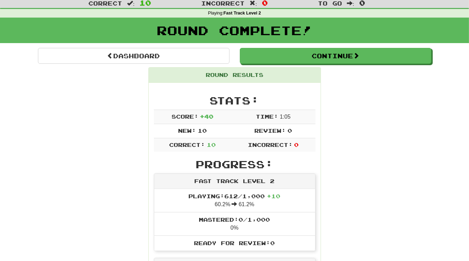
scroll to position [1, 0]
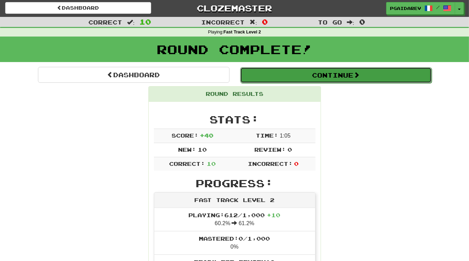
click at [331, 74] on button "Continue" at bounding box center [336, 75] width 192 height 16
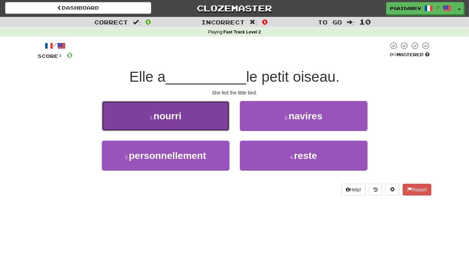
click at [192, 117] on button "1 . nourri" at bounding box center [166, 116] width 128 height 30
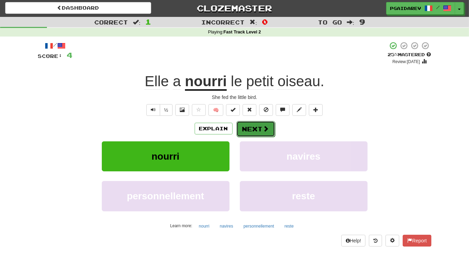
click at [256, 127] on button "Next" at bounding box center [256, 129] width 39 height 16
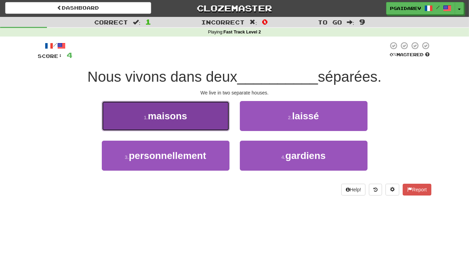
click at [180, 116] on span "maisons" at bounding box center [167, 116] width 39 height 11
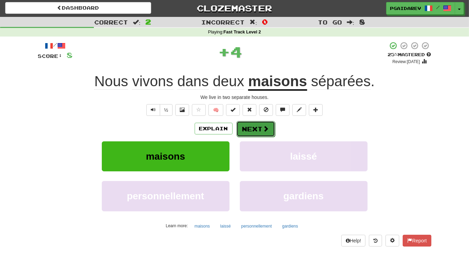
click at [259, 127] on button "Next" at bounding box center [256, 129] width 39 height 16
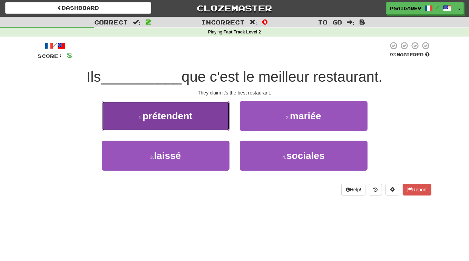
click at [213, 118] on button "1 . prétendent" at bounding box center [166, 116] width 128 height 30
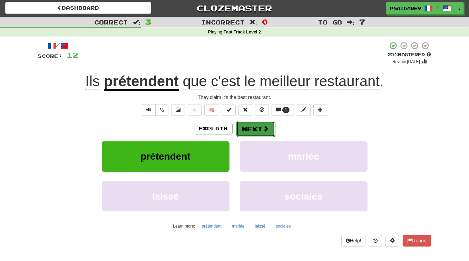
click at [251, 128] on button "Next" at bounding box center [256, 129] width 39 height 16
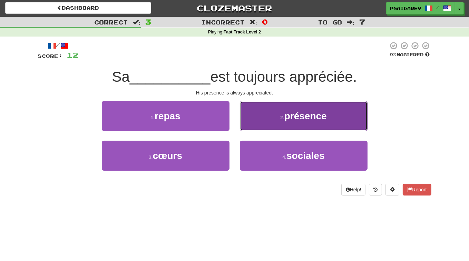
click at [310, 123] on button "2 . présence" at bounding box center [304, 116] width 128 height 30
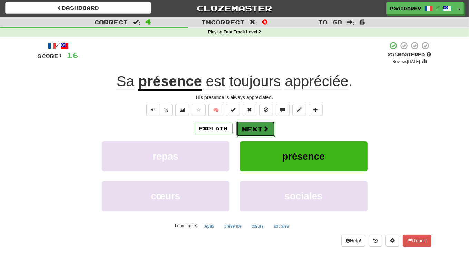
click at [259, 130] on button "Next" at bounding box center [256, 129] width 39 height 16
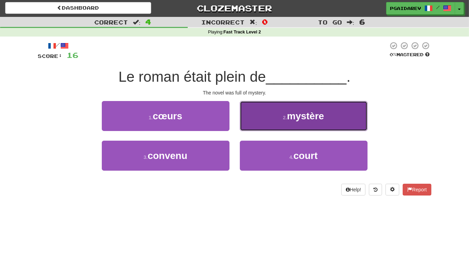
click at [311, 119] on span "mystère" at bounding box center [305, 116] width 37 height 11
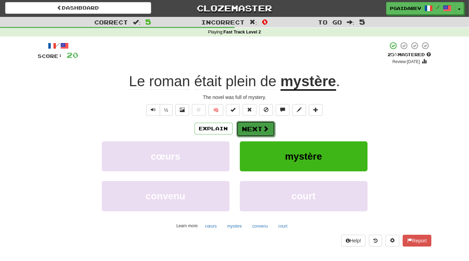
click at [269, 128] on button "Next" at bounding box center [256, 129] width 39 height 16
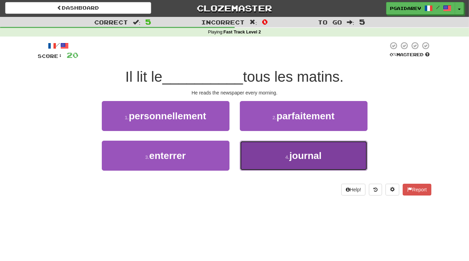
click at [315, 154] on span "journal" at bounding box center [306, 156] width 32 height 11
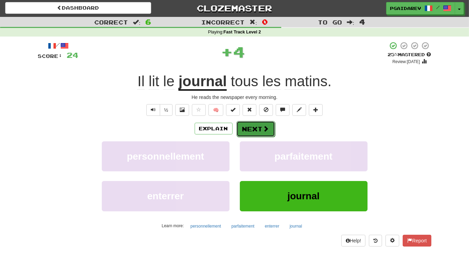
click at [257, 125] on button "Next" at bounding box center [256, 129] width 39 height 16
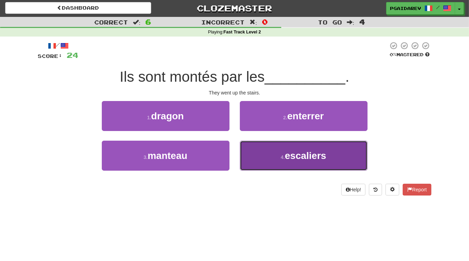
click at [331, 157] on button "4 . escaliers" at bounding box center [304, 156] width 128 height 30
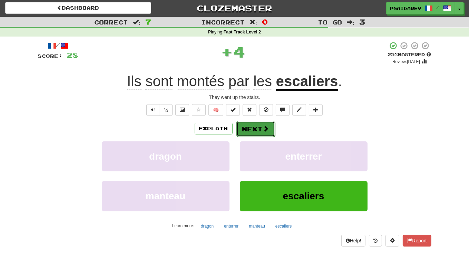
click at [250, 132] on button "Next" at bounding box center [256, 129] width 39 height 16
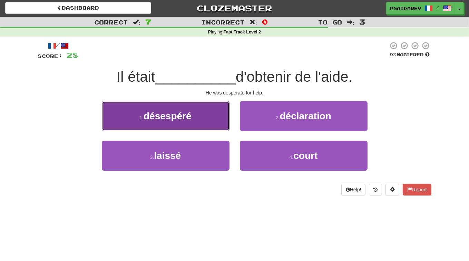
click at [204, 125] on button "1 . désespéré" at bounding box center [166, 116] width 128 height 30
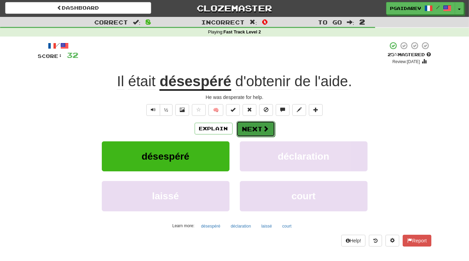
click at [267, 129] on span at bounding box center [266, 129] width 6 height 6
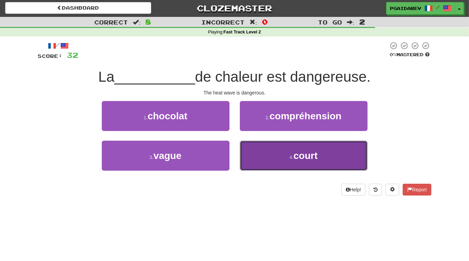
click at [310, 160] on span "court" at bounding box center [306, 156] width 24 height 11
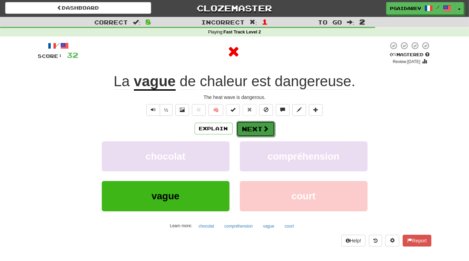
click at [269, 130] on button "Next" at bounding box center [256, 129] width 39 height 16
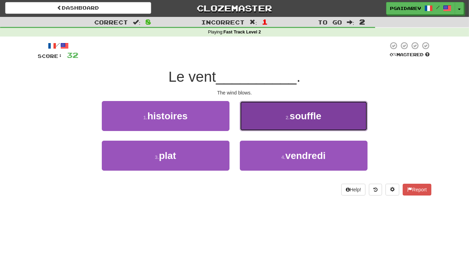
click at [328, 121] on button "2 . souffle" at bounding box center [304, 116] width 128 height 30
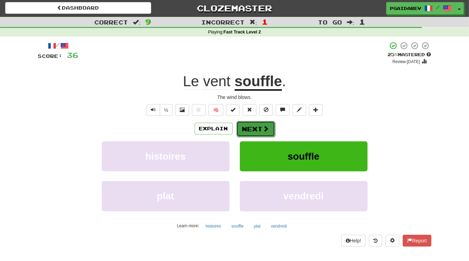
click at [254, 127] on button "Next" at bounding box center [256, 129] width 39 height 16
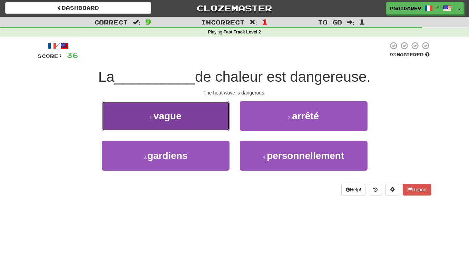
click at [198, 113] on button "1 . vague" at bounding box center [166, 116] width 128 height 30
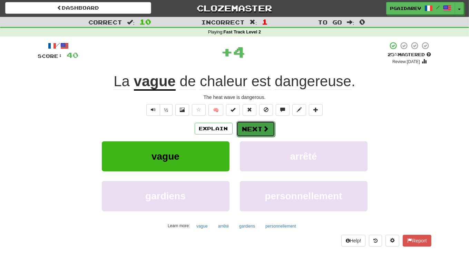
click at [258, 127] on button "Next" at bounding box center [256, 129] width 39 height 16
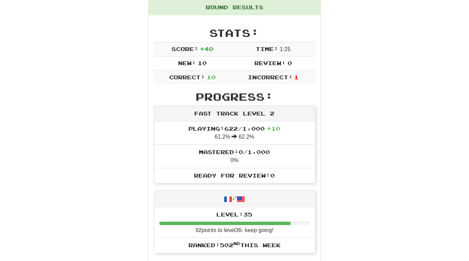
scroll to position [18, 0]
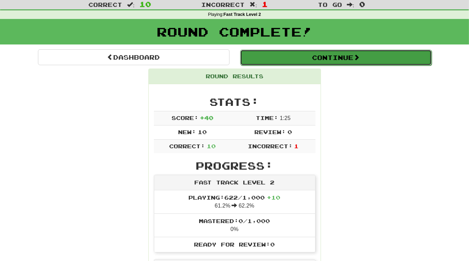
click at [353, 61] on button "Continue" at bounding box center [336, 58] width 192 height 16
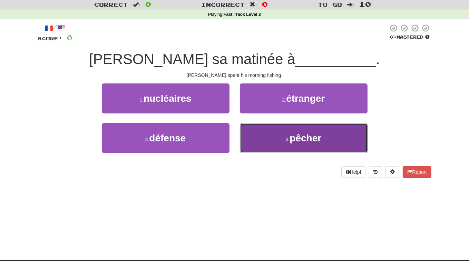
click at [309, 136] on span "pêcher" at bounding box center [306, 138] width 32 height 11
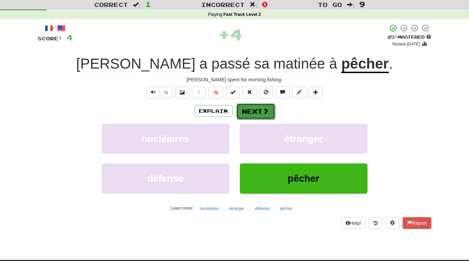
click at [261, 107] on button "Next" at bounding box center [256, 112] width 39 height 16
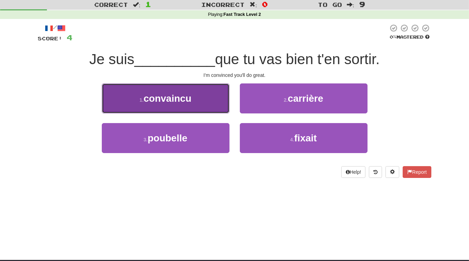
click at [196, 107] on button "1 . convaincu" at bounding box center [166, 99] width 128 height 30
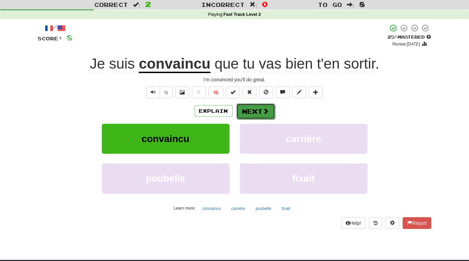
click at [257, 108] on button "Next" at bounding box center [256, 112] width 39 height 16
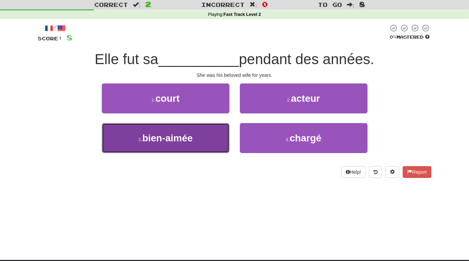
click at [200, 140] on button "3 . bien-aimée" at bounding box center [166, 138] width 128 height 30
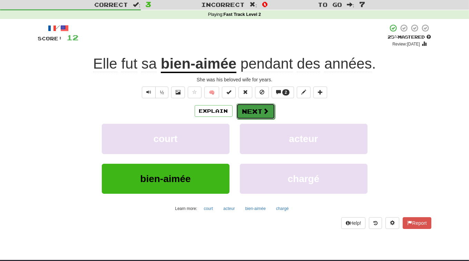
click at [257, 114] on button "Next" at bounding box center [256, 112] width 39 height 16
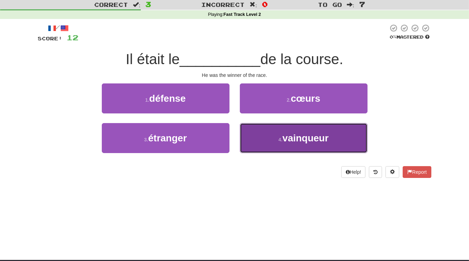
click at [293, 139] on span "vainqueur" at bounding box center [306, 138] width 46 height 11
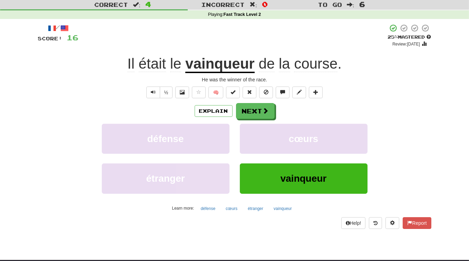
click at [301, 194] on div "vainqueur" at bounding box center [304, 184] width 138 height 40
click at [264, 113] on span at bounding box center [266, 111] width 6 height 6
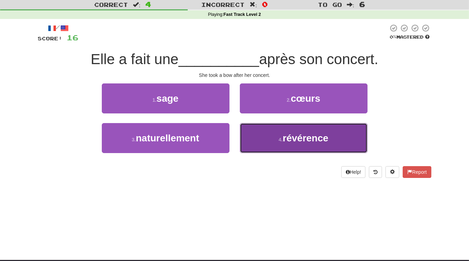
click at [297, 143] on span "révérence" at bounding box center [306, 138] width 46 height 11
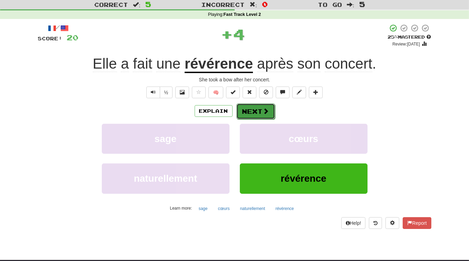
click at [261, 115] on button "Next" at bounding box center [256, 112] width 39 height 16
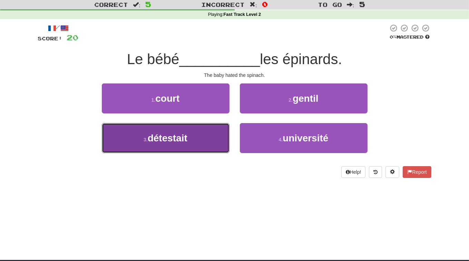
click at [187, 131] on button "3 . détestait" at bounding box center [166, 138] width 128 height 30
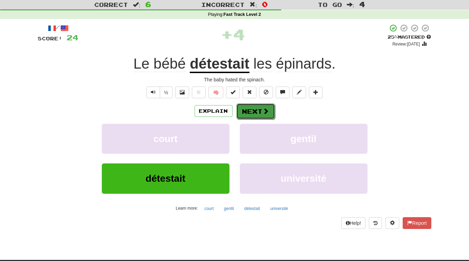
click at [260, 115] on button "Next" at bounding box center [256, 112] width 39 height 16
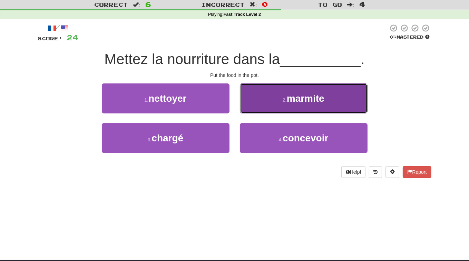
click at [307, 104] on button "2 . marmite" at bounding box center [304, 99] width 128 height 30
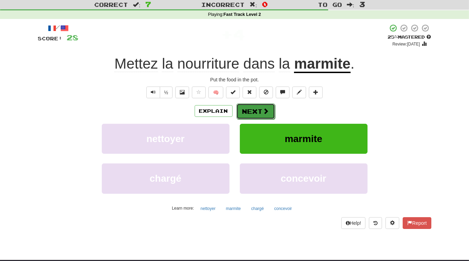
click at [265, 113] on span at bounding box center [266, 111] width 6 height 6
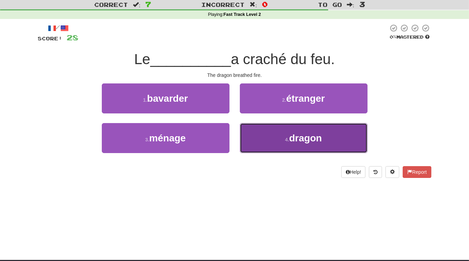
click at [309, 139] on span "dragon" at bounding box center [305, 138] width 33 height 11
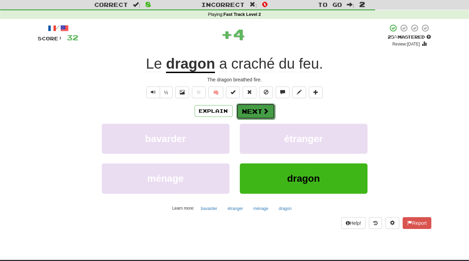
click at [267, 111] on span at bounding box center [266, 111] width 6 height 6
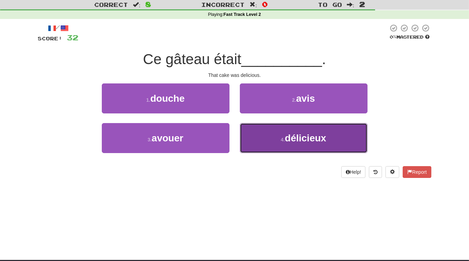
click at [305, 145] on button "4 . délicieux" at bounding box center [304, 138] width 128 height 30
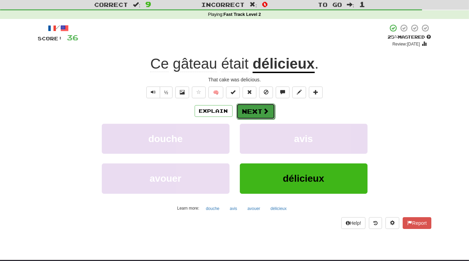
click at [257, 112] on button "Next" at bounding box center [256, 112] width 39 height 16
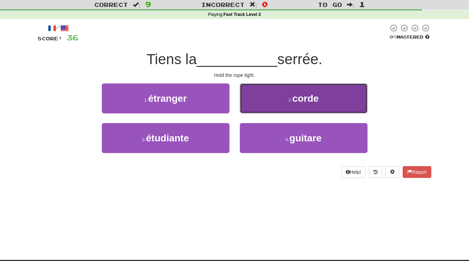
click at [301, 103] on span "corde" at bounding box center [306, 98] width 26 height 11
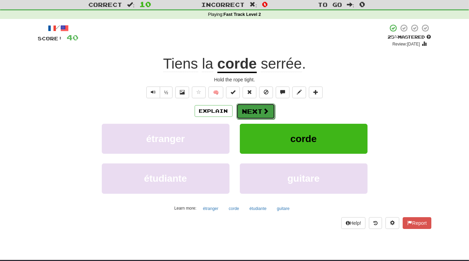
click at [268, 111] on button "Next" at bounding box center [256, 112] width 39 height 16
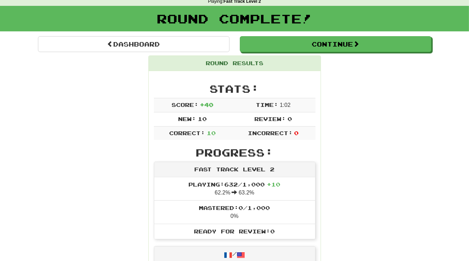
scroll to position [0, 0]
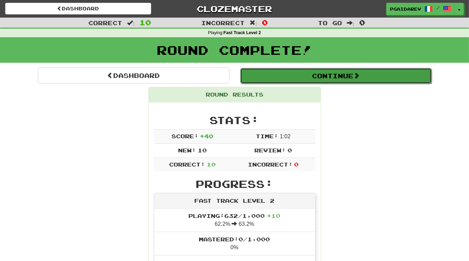
click at [332, 75] on button "Continue" at bounding box center [336, 76] width 192 height 16
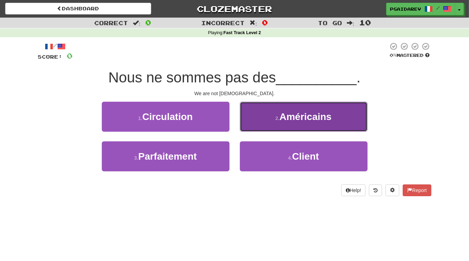
click at [298, 115] on span "Américains" at bounding box center [306, 117] width 52 height 11
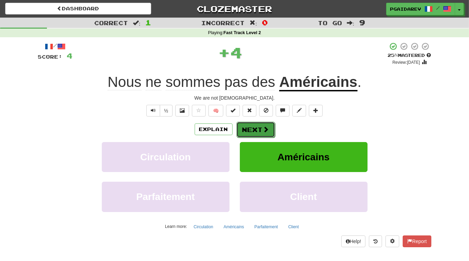
click at [266, 127] on span at bounding box center [266, 129] width 6 height 6
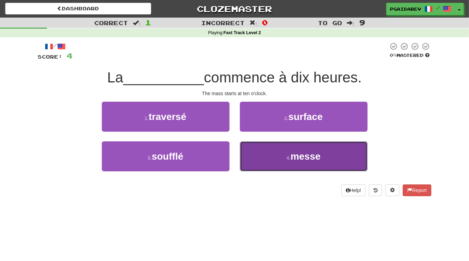
click at [302, 150] on button "4 . messe" at bounding box center [304, 157] width 128 height 30
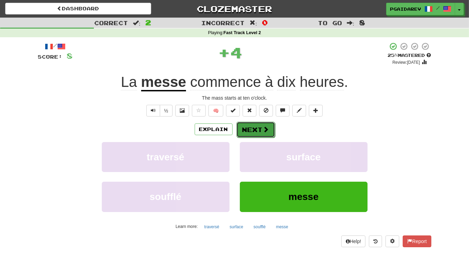
click at [252, 131] on button "Next" at bounding box center [256, 130] width 39 height 16
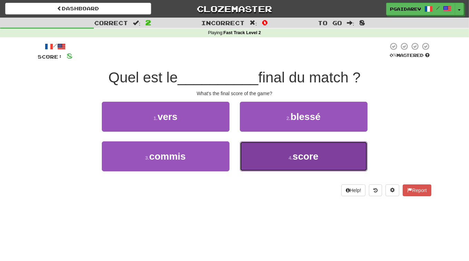
click at [317, 155] on span "score" at bounding box center [306, 156] width 26 height 11
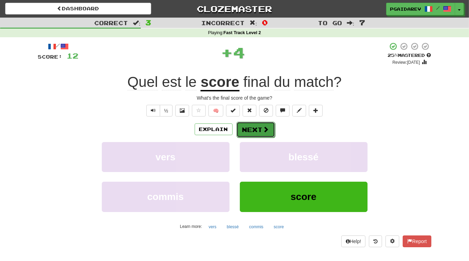
click at [269, 128] on button "Next" at bounding box center [256, 130] width 39 height 16
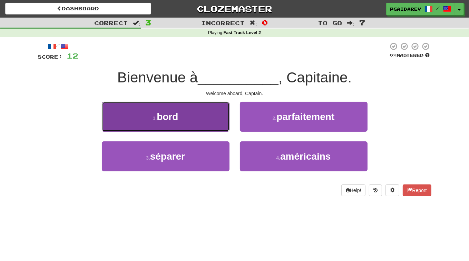
click at [202, 121] on button "1 . bord" at bounding box center [166, 117] width 128 height 30
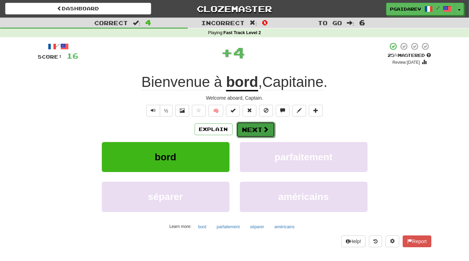
click at [262, 131] on button "Next" at bounding box center [256, 130] width 39 height 16
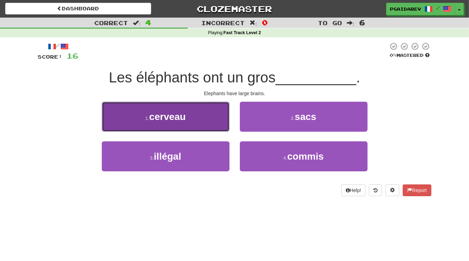
click at [194, 123] on button "1 . cerveau" at bounding box center [166, 117] width 128 height 30
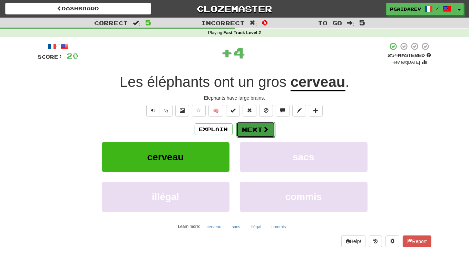
click at [267, 133] on span at bounding box center [266, 129] width 6 height 6
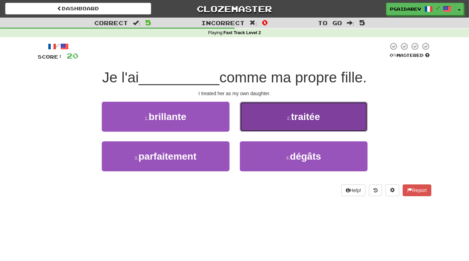
click at [331, 116] on button "2 . traitée" at bounding box center [304, 117] width 128 height 30
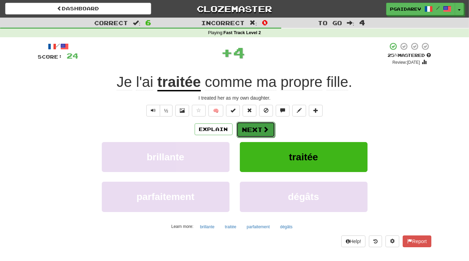
click at [263, 127] on span at bounding box center [266, 129] width 6 height 6
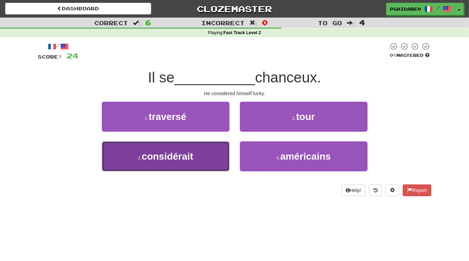
click at [201, 164] on button "3 . considérait" at bounding box center [166, 157] width 128 height 30
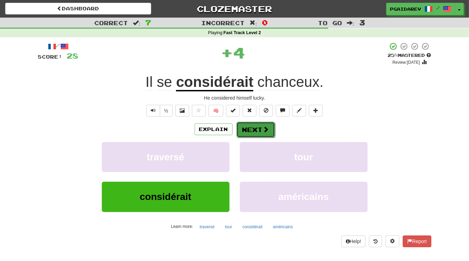
click at [254, 129] on button "Next" at bounding box center [256, 130] width 39 height 16
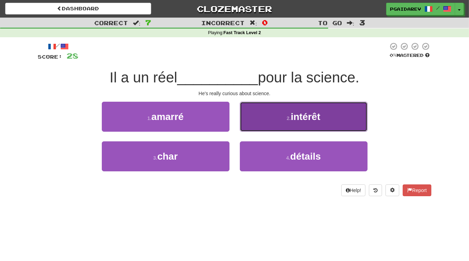
click at [299, 119] on span "intérêt" at bounding box center [306, 117] width 30 height 11
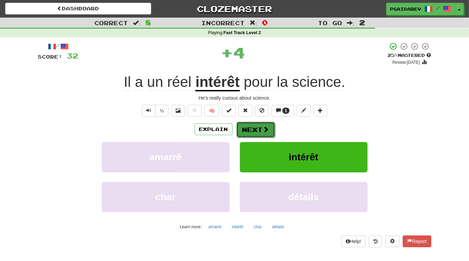
click at [266, 128] on span at bounding box center [266, 129] width 6 height 6
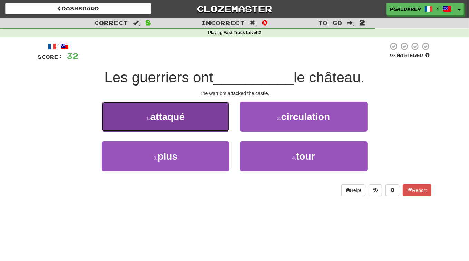
click at [187, 120] on button "1 . attaqué" at bounding box center [166, 117] width 128 height 30
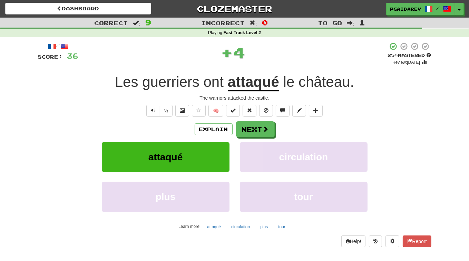
click at [274, 131] on div "Explain Next" at bounding box center [235, 130] width 394 height 16
click at [265, 130] on span at bounding box center [266, 129] width 6 height 6
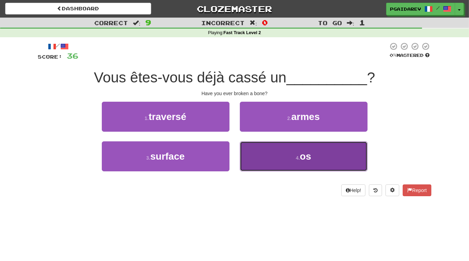
click at [306, 161] on span "os" at bounding box center [305, 156] width 11 height 11
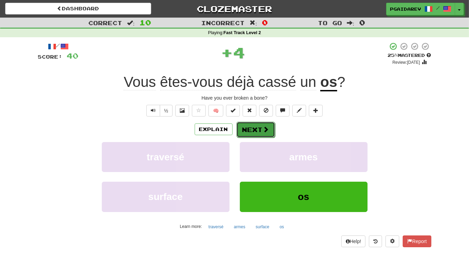
click at [259, 130] on button "Next" at bounding box center [256, 130] width 39 height 16
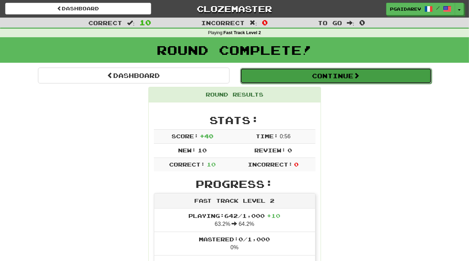
click at [367, 77] on button "Continue" at bounding box center [336, 76] width 192 height 16
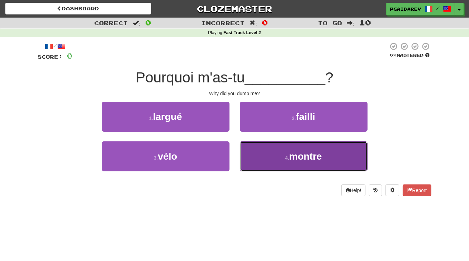
click at [307, 160] on span "montre" at bounding box center [305, 156] width 33 height 11
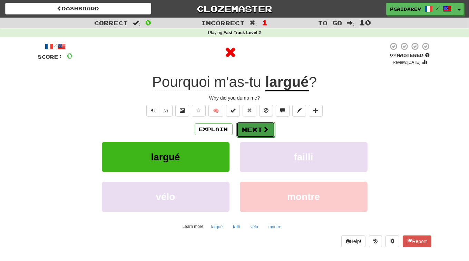
click at [269, 126] on button "Next" at bounding box center [256, 130] width 39 height 16
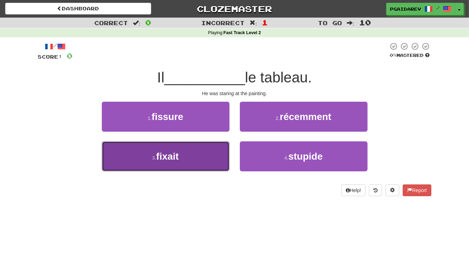
click at [189, 157] on button "3 . fixait" at bounding box center [166, 157] width 128 height 30
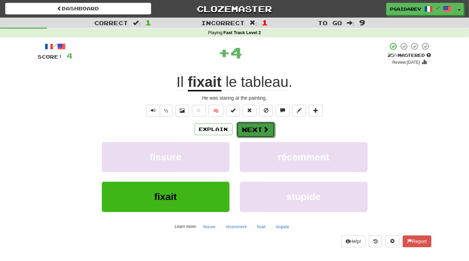
click at [263, 133] on span at bounding box center [266, 129] width 6 height 6
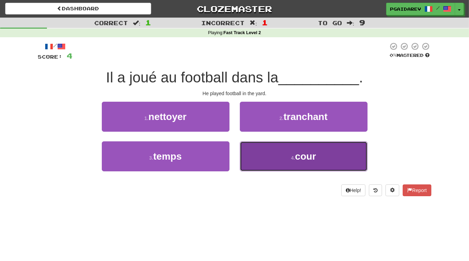
click at [303, 154] on span "cour" at bounding box center [305, 156] width 21 height 11
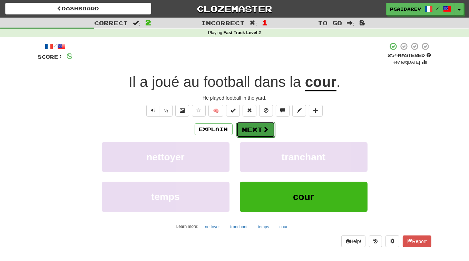
click at [257, 131] on button "Next" at bounding box center [256, 130] width 39 height 16
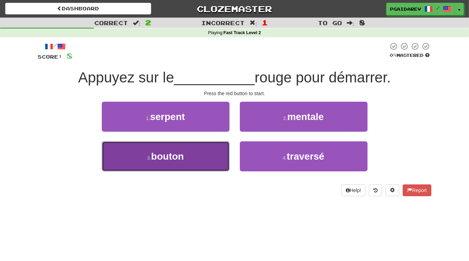
click at [183, 158] on span "bouton" at bounding box center [167, 156] width 33 height 11
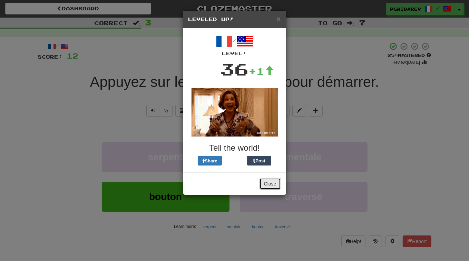
click at [271, 185] on button "Close" at bounding box center [270, 184] width 21 height 12
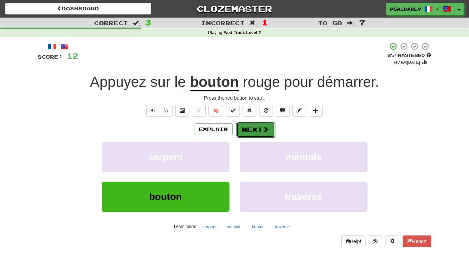
click at [268, 131] on span at bounding box center [266, 129] width 6 height 6
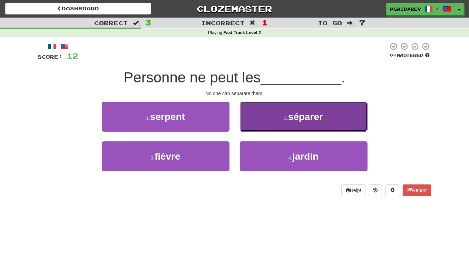
click at [304, 125] on button "2 . séparer" at bounding box center [304, 117] width 128 height 30
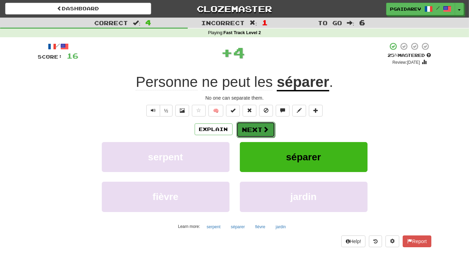
click at [260, 130] on button "Next" at bounding box center [256, 130] width 39 height 16
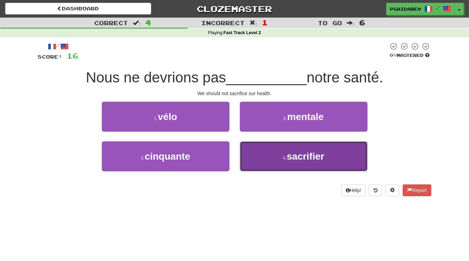
click at [303, 159] on span "sacrifier" at bounding box center [306, 156] width 38 height 11
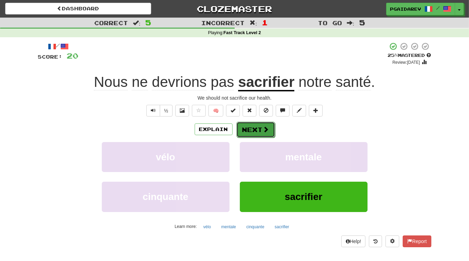
click at [261, 127] on button "Next" at bounding box center [256, 130] width 39 height 16
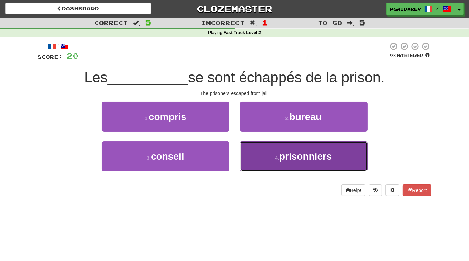
click at [295, 158] on span "prisonniers" at bounding box center [305, 156] width 53 height 11
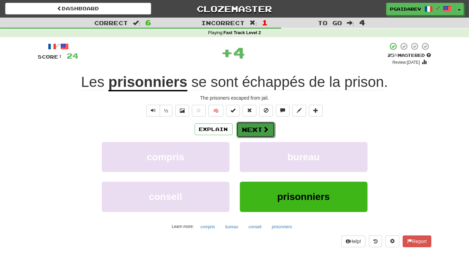
click at [266, 132] on span at bounding box center [266, 129] width 6 height 6
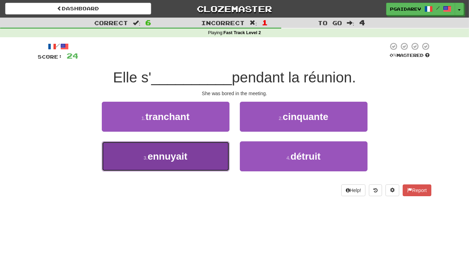
click at [181, 156] on span "ennuyait" at bounding box center [168, 156] width 40 height 11
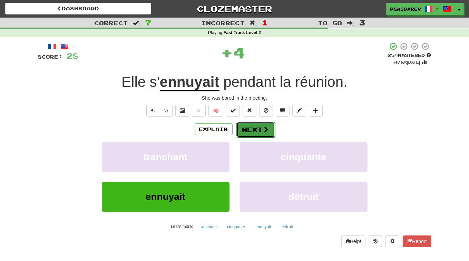
click at [265, 129] on span at bounding box center [266, 129] width 6 height 6
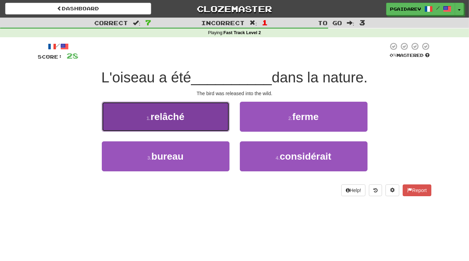
click at [189, 122] on button "1 . relâché" at bounding box center [166, 117] width 128 height 30
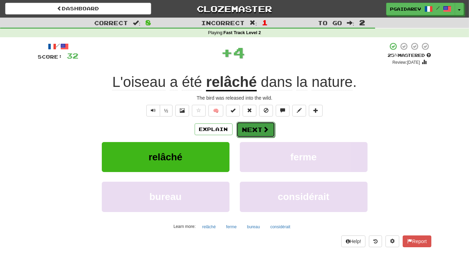
click at [247, 132] on button "Next" at bounding box center [256, 130] width 39 height 16
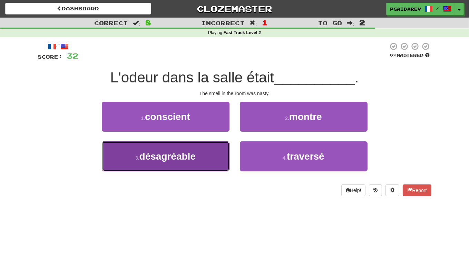
click at [198, 156] on button "3 . désagréable" at bounding box center [166, 157] width 128 height 30
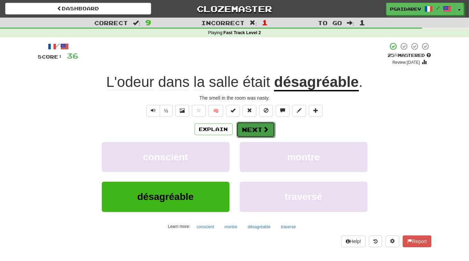
click at [265, 131] on span at bounding box center [266, 129] width 6 height 6
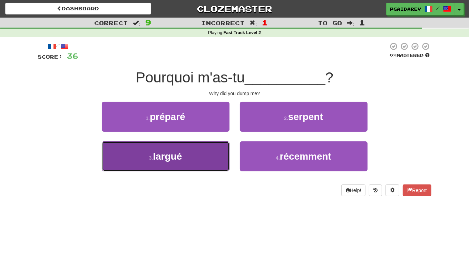
click at [193, 159] on button "3 . largué" at bounding box center [166, 157] width 128 height 30
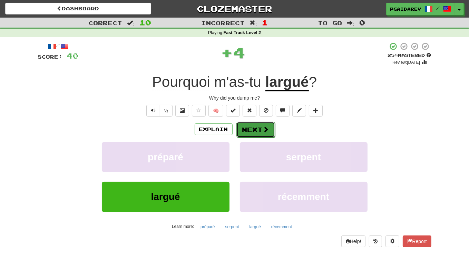
click at [265, 128] on span at bounding box center [266, 129] width 6 height 6
